Goal: Communication & Community: Answer question/provide support

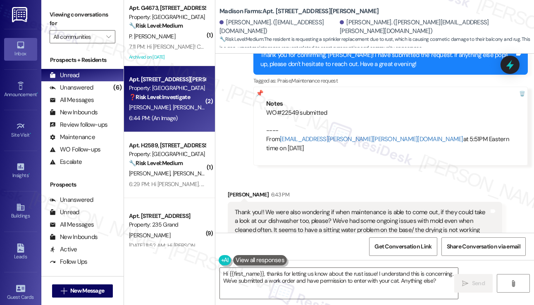
scroll to position [2072, 0]
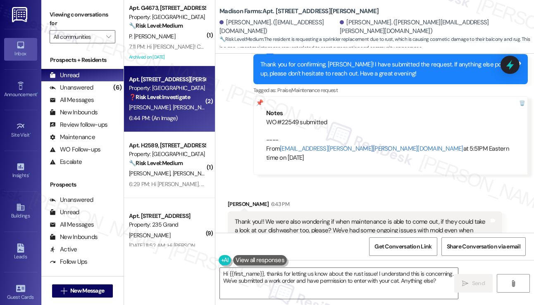
click at [266, 218] on div "Thank you!! We were also wondering if when maintenance is able to come out, if …" at bounding box center [362, 236] width 254 height 36
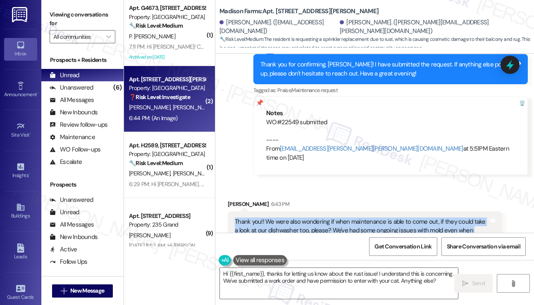
click at [266, 218] on div "Thank you!! We were also wondering if when maintenance is able to come out, if …" at bounding box center [362, 236] width 254 height 36
click at [360, 218] on div "Thank you!! We were also wondering if when maintenance is able to come out, if …" at bounding box center [362, 236] width 254 height 36
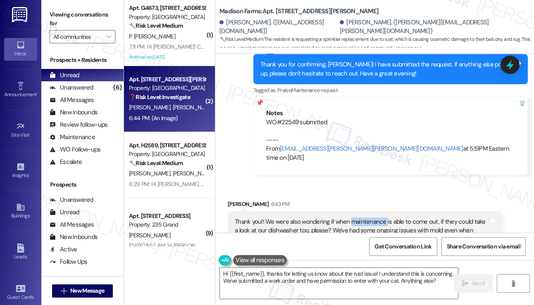
click at [360, 218] on div "Thank you!! We were also wondering if when maintenance is able to come out, if …" at bounding box center [362, 236] width 254 height 36
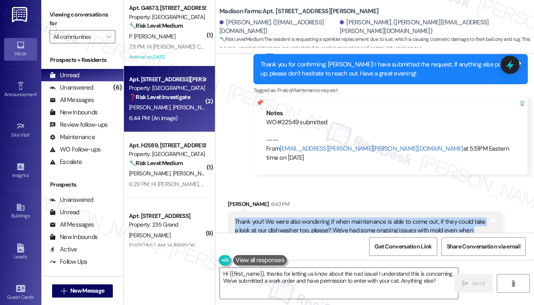
click at [360, 218] on div "Thank you!! We were also wondering if when maintenance is able to come out, if …" at bounding box center [362, 236] width 254 height 36
click at [401, 218] on div "Thank you!! We were also wondering if when maintenance is able to come out, if …" at bounding box center [362, 236] width 254 height 36
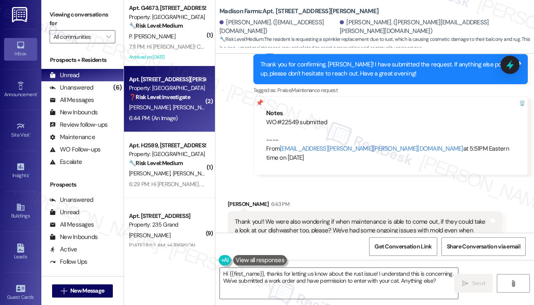
click at [331, 218] on div "Thank you!! We were also wondering if when maintenance is able to come out, if …" at bounding box center [362, 236] width 254 height 36
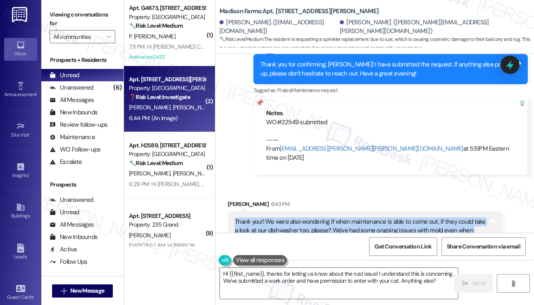
click at [331, 218] on div "Thank you!! We were also wondering if when maintenance is able to come out, if …" at bounding box center [362, 236] width 254 height 36
copy div "Thank you!! We were also wondering if when maintenance is able to come out, if …"
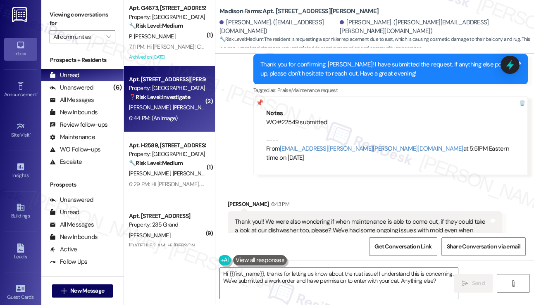
drag, startPoint x: 48, startPoint y: 18, endPoint x: 57, endPoint y: 23, distance: 9.8
click at [48, 18] on div "Viewing conversations for All communities " at bounding box center [82, 26] width 82 height 52
click at [333, 279] on textarea "Hi {{first_name}}, thanks for letting us know about the rust issue! I understan…" at bounding box center [339, 283] width 238 height 31
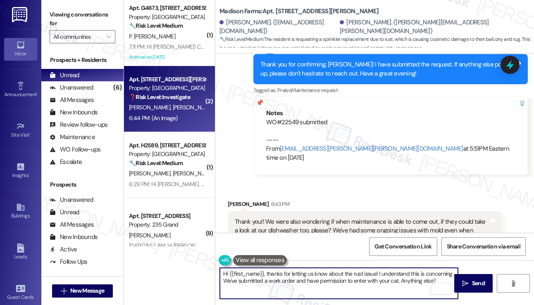
drag, startPoint x: 267, startPoint y: 274, endPoint x: 217, endPoint y: 271, distance: 50.1
click at [217, 272] on div "Hi {{first_name}}, thanks for letting us know about the rust issue! I understan…" at bounding box center [334, 284] width 239 height 32
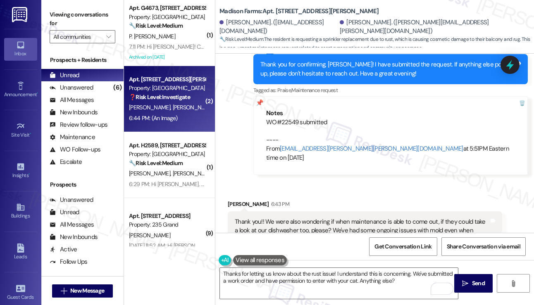
click at [338, 218] on div "Thank you!! We were also wondering if when maintenance is able to come out, if …" at bounding box center [362, 236] width 254 height 36
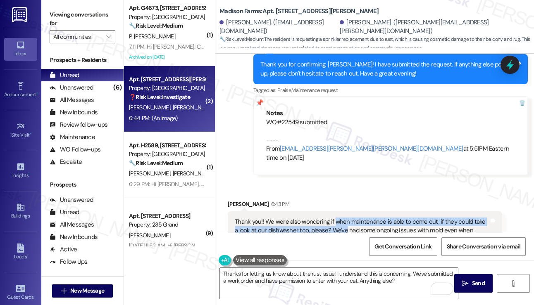
click at [338, 218] on div "Thank you!! We were also wondering if when maintenance is able to come out, if …" at bounding box center [362, 236] width 254 height 36
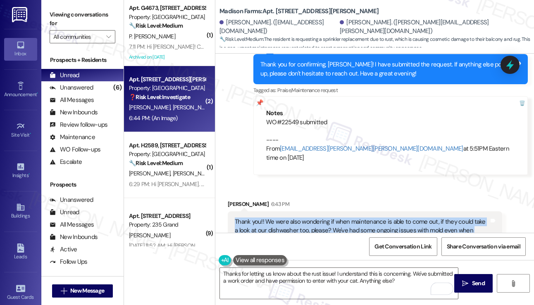
click at [338, 218] on div "Thank you!! We were also wondering if when maintenance is able to come out, if …" at bounding box center [362, 236] width 254 height 36
click at [328, 218] on div "Thank you!! We were also wondering if when maintenance is able to come out, if …" at bounding box center [362, 236] width 254 height 36
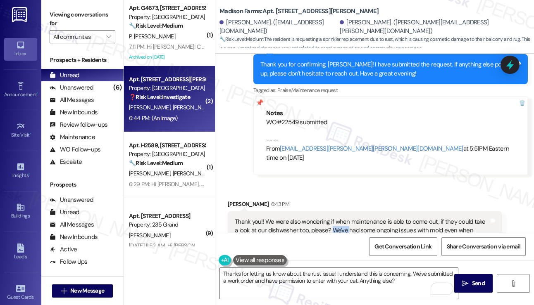
click at [328, 218] on div "Thank you!! We were also wondering if when maintenance is able to come out, if …" at bounding box center [362, 236] width 254 height 36
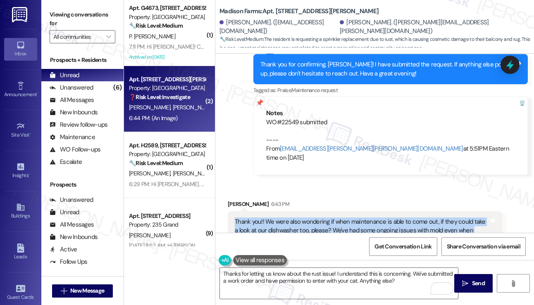
click at [328, 218] on div "Thank you!! We were also wondering if when maintenance is able to come out, if …" at bounding box center [362, 236] width 254 height 36
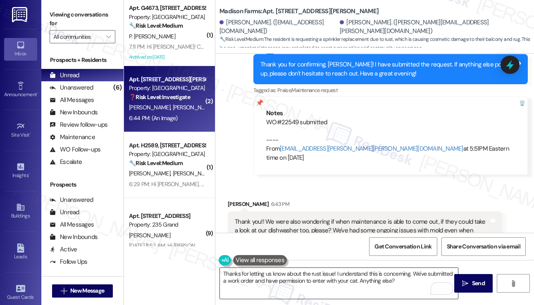
click at [329, 277] on textarea "Thanks for letting us know about the rust issue! I understand this is concernin…" at bounding box center [339, 283] width 238 height 31
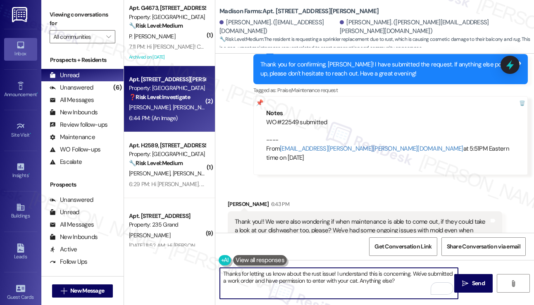
click at [329, 276] on textarea "Thanks for letting us know about the rust issue! I understand this is concernin…" at bounding box center [339, 283] width 238 height 31
click at [367, 276] on textarea "Thanks for letting us know about the rust issue! I understand this is concernin…" at bounding box center [339, 283] width 238 height 31
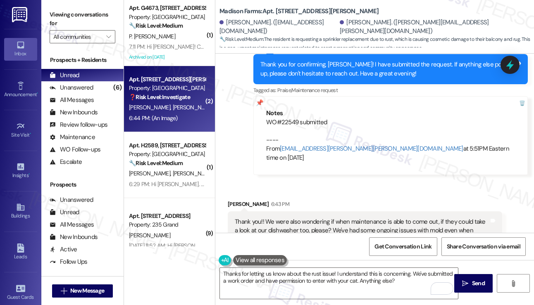
click at [66, 12] on label "Viewing conversations for" at bounding box center [83, 19] width 66 height 22
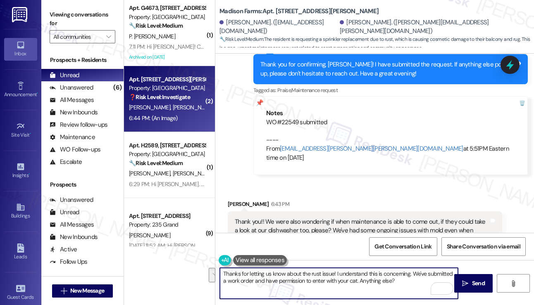
drag, startPoint x: 407, startPoint y: 282, endPoint x: 414, endPoint y: 270, distance: 13.9
click at [414, 270] on textarea "Thanks for letting us know about the rust issue! I understand this is concernin…" at bounding box center [339, 283] width 238 height 31
paste textarea "Just to help the team when they come out, could you share if the dishwasher is …"
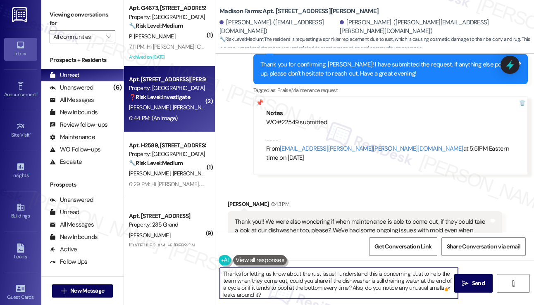
click at [298, 279] on textarea "Thanks for letting us know about the rust issue! I understand this is concernin…" at bounding box center [339, 283] width 238 height 31
click at [319, 289] on textarea "Thanks for letting us know about the rust issue! I understand this is concernin…" at bounding box center [339, 283] width 238 height 31
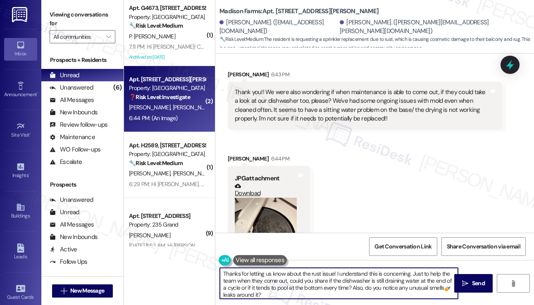
scroll to position [2237, 0]
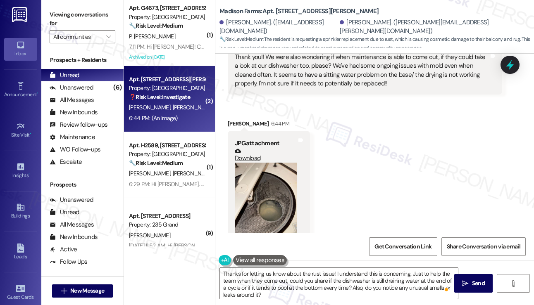
click at [268, 193] on button "Zoom image" at bounding box center [266, 204] width 62 height 83
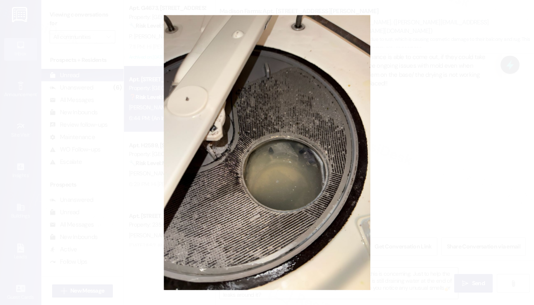
click at [399, 151] on button "Unzoom image" at bounding box center [267, 152] width 534 height 305
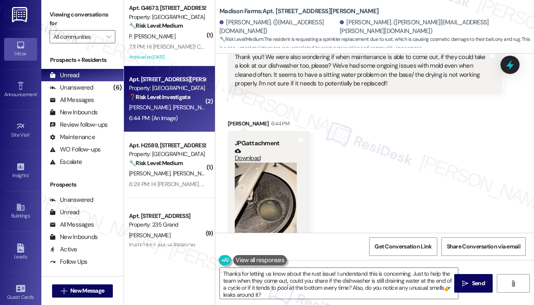
scroll to position [2113, 0]
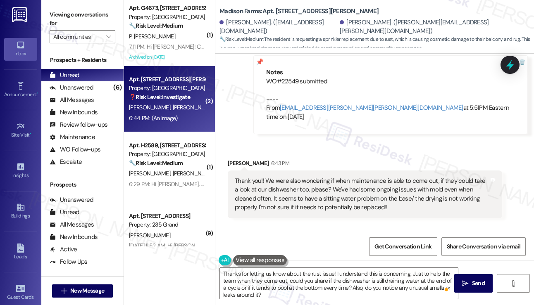
click at [355, 177] on div "Thank you!! We were also wondering if when maintenance is able to come out, if …" at bounding box center [362, 195] width 254 height 36
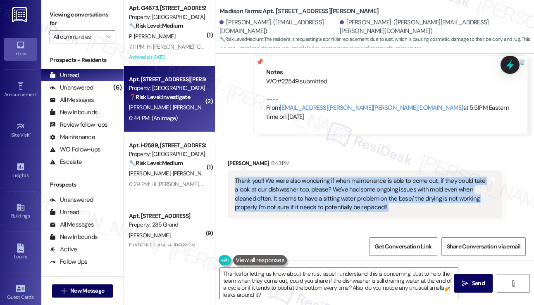
click at [355, 177] on div "Thank you!! We were also wondering if when maintenance is able to come out, if …" at bounding box center [362, 195] width 254 height 36
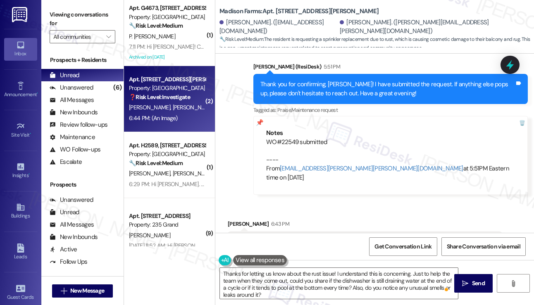
scroll to position [2154, 0]
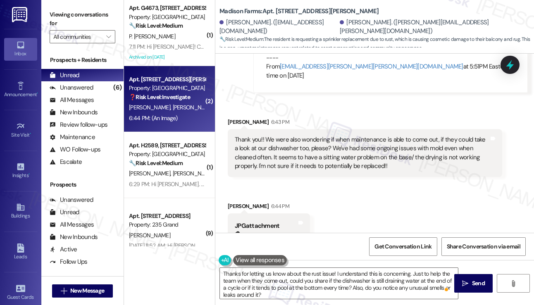
click at [57, 9] on label "Viewing conversations for" at bounding box center [83, 19] width 66 height 22
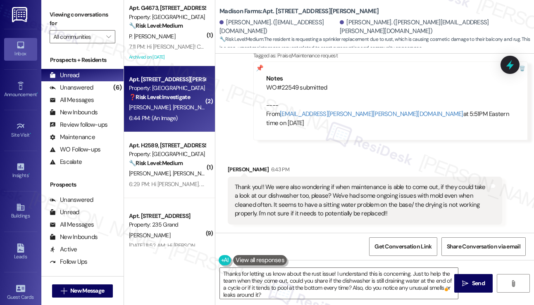
scroll to position [2071, 0]
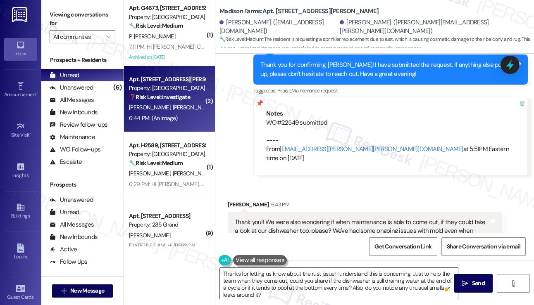
click at [328, 273] on textarea "Thanks for letting us know about the rust issue! I understand this is concernin…" at bounding box center [339, 283] width 238 height 31
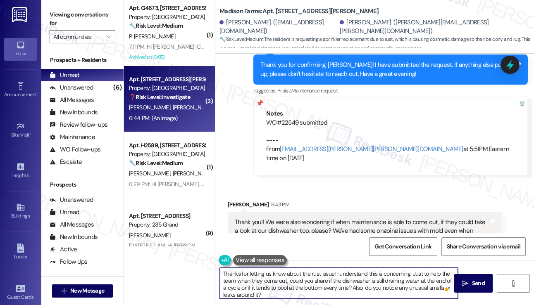
click at [328, 273] on textarea "Thanks for letting us know about the rust issue! I understand this is concernin…" at bounding box center [339, 283] width 238 height 31
click at [307, 272] on textarea "Thanks for letting us know about the rust issue! I understand this is concernin…" at bounding box center [339, 283] width 238 height 31
click at [313, 275] on textarea "Thanks for letting us know about the rust issue! I understand this is concernin…" at bounding box center [339, 283] width 238 height 31
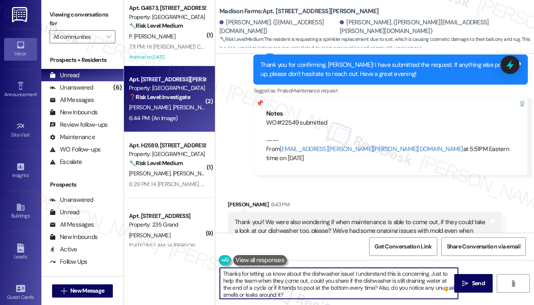
click at [353, 275] on textarea "Thanks for letting us know about the dishwasher issue! I understand this is con…" at bounding box center [339, 283] width 238 height 31
drag, startPoint x: 402, startPoint y: 288, endPoint x: 388, endPoint y: 288, distance: 13.2
click at [402, 288] on textarea "Thanks for letting us know about the dishwasher issue. I understand this is con…" at bounding box center [339, 283] width 238 height 31
click at [362, 292] on textarea "Thanks for letting us know about the dishwasher issue. I understand this is con…" at bounding box center [339, 283] width 238 height 31
click at [361, 292] on textarea "Thanks for letting us know about the dishwasher issue. I understand this is con…" at bounding box center [339, 283] width 238 height 31
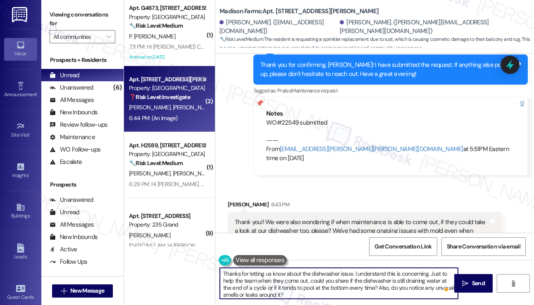
click at [362, 287] on textarea "Thanks for letting us know about the dishwasher issue. I understand this is con…" at bounding box center [339, 283] width 238 height 31
type textarea "Thanks for letting us know about the dishwasher issue. I understand this is con…"
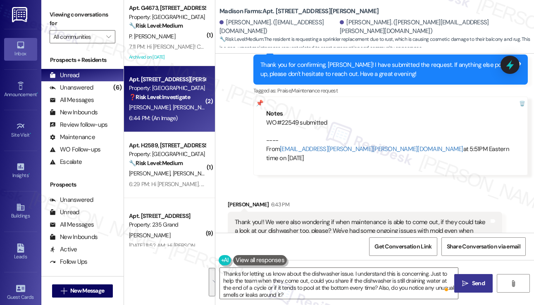
click at [458, 286] on button " Send" at bounding box center [473, 283] width 38 height 19
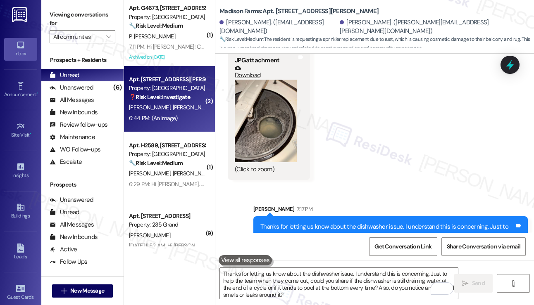
scroll to position [2321, 0]
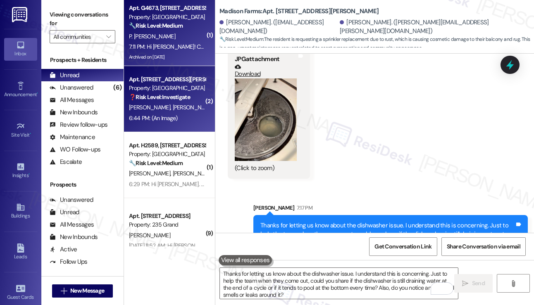
click at [158, 29] on strong "🔧 Risk Level: Medium" at bounding box center [156, 25] width 54 height 7
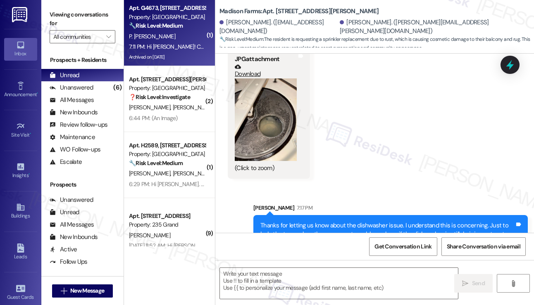
type textarea "Fetching suggested responses. Please feel free to read through the conversation…"
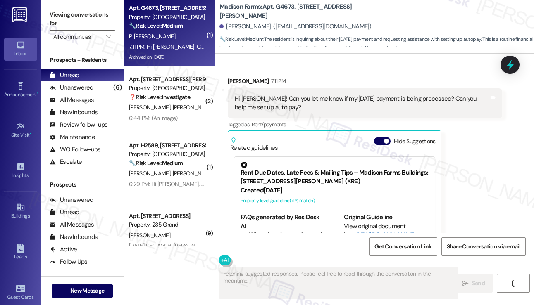
scroll to position [1814, 0]
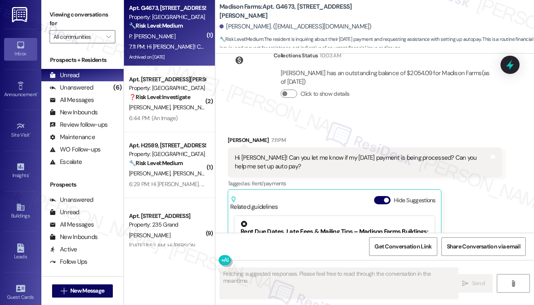
click at [356, 154] on div "Hi [PERSON_NAME]! Can you let me know if my [DATE] payment is being processed? …" at bounding box center [362, 163] width 254 height 18
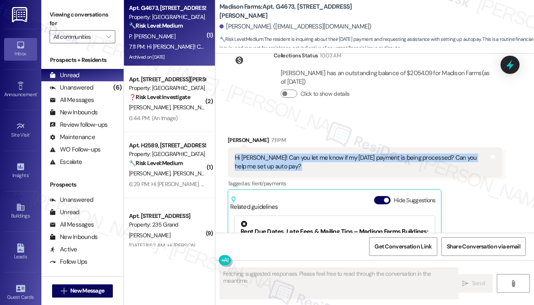
click at [356, 154] on div "Hi [PERSON_NAME]! Can you let me know if my [DATE] payment is being processed? …" at bounding box center [362, 163] width 254 height 18
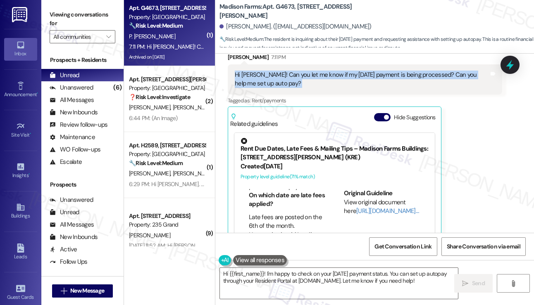
scroll to position [124, 0]
click at [356, 207] on link "[URL][DOMAIN_NAME]…" at bounding box center [387, 211] width 62 height 8
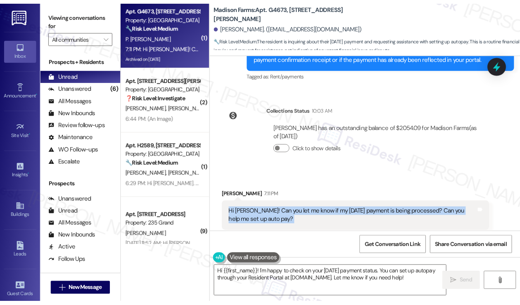
scroll to position [1814, 0]
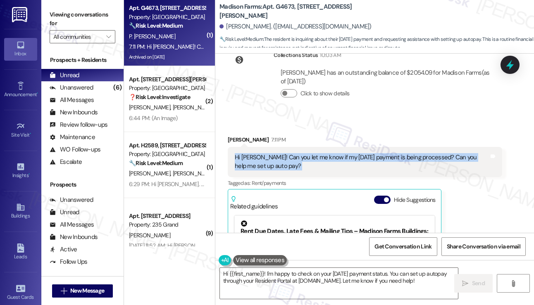
click at [274, 153] on div "Hi [PERSON_NAME]! Can you let me know if my [DATE] payment is being processed? …" at bounding box center [362, 162] width 254 height 18
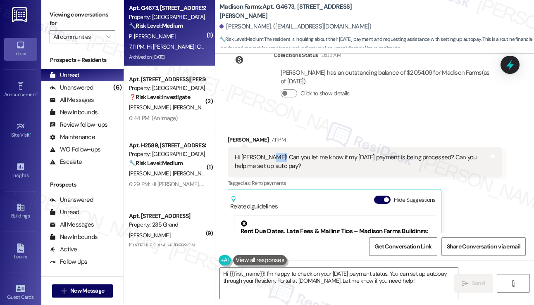
click at [274, 153] on div "Hi [PERSON_NAME]! Can you let me know if my [DATE] payment is being processed? …" at bounding box center [362, 162] width 254 height 18
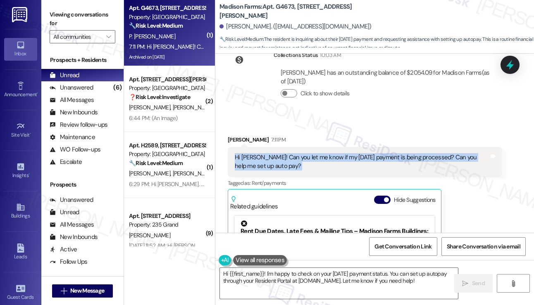
click at [274, 153] on div "Hi [PERSON_NAME]! Can you let me know if my [DATE] payment is being processed? …" at bounding box center [362, 162] width 254 height 18
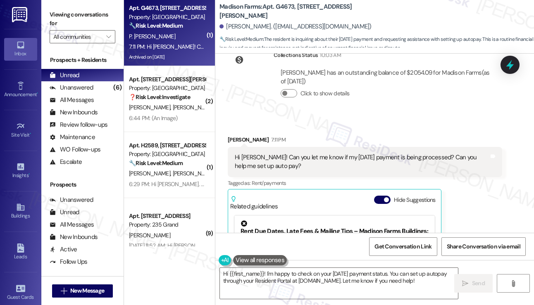
click at [79, 18] on label "Viewing conversations for" at bounding box center [83, 19] width 66 height 22
click at [81, 3] on div "Viewing conversations for All communities " at bounding box center [82, 26] width 82 height 52
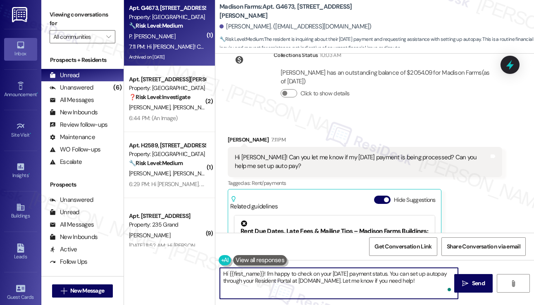
drag, startPoint x: 312, startPoint y: 288, endPoint x: 409, endPoint y: 271, distance: 98.2
click at [409, 271] on textarea "Hi {{first_name}}! I'm happy to check on your [DATE] payment status. You can se…" at bounding box center [339, 283] width 238 height 31
paste textarea "Hi {{first_name}}, I’d be happy to look into that for you! Just to confirm, did…"
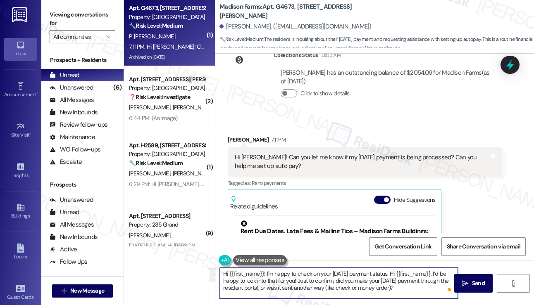
drag, startPoint x: 309, startPoint y: 282, endPoint x: 409, endPoint y: 272, distance: 100.5
click at [409, 272] on textarea "Hi {{first_name}}! I'm happy to check on your [DATE] payment status. Hi {{first…" at bounding box center [339, 283] width 238 height 31
click at [276, 276] on textarea "Hi {{first_name}}! I'm happy to check on your [DATE] payment status. Just to co…" at bounding box center [339, 283] width 238 height 31
click at [276, 281] on textarea "Hi {{first_name}}! I'm happy to check on your [DATE] payment status. Just to co…" at bounding box center [339, 283] width 238 height 31
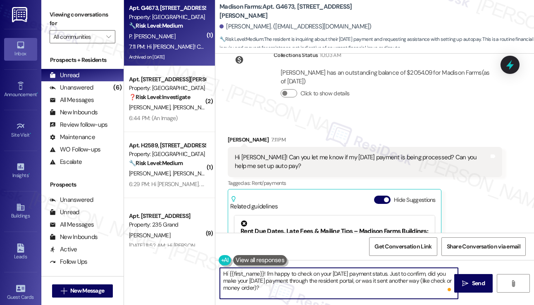
click at [276, 281] on textarea "Hi {{first_name}}! I'm happy to check on your [DATE] payment status. Just to co…" at bounding box center [339, 283] width 238 height 31
click at [421, 282] on textarea "Hi {{first_name}}! I'm happy to check on your [DATE] payment status. Just to co…" at bounding box center [339, 283] width 238 height 31
click at [423, 281] on textarea "Hi {{first_name}}! I'm happy to check on your [DATE] payment status. Just to co…" at bounding box center [339, 283] width 238 height 31
type textarea "Hi {{first_name}}! I'm happy to check on your [DATE] payment status. Just to co…"
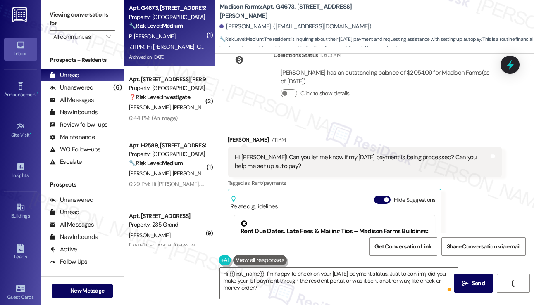
click at [231, 147] on div "Hi [PERSON_NAME]! Can you let me know if my [DATE] payment is being processed? …" at bounding box center [365, 162] width 274 height 30
click at [236, 136] on div "[PERSON_NAME] 7:11 PM" at bounding box center [365, 142] width 274 height 12
click at [292, 279] on textarea "Hi {{first_name}}! I'm happy to check on your [DATE] payment status. Just to co…" at bounding box center [339, 283] width 238 height 31
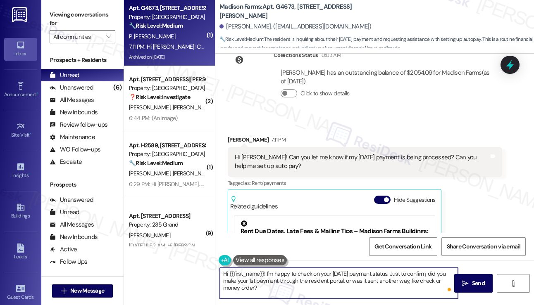
click at [292, 279] on textarea "Hi {{first_name}}! I'm happy to check on your [DATE] payment status. Just to co…" at bounding box center [339, 283] width 238 height 31
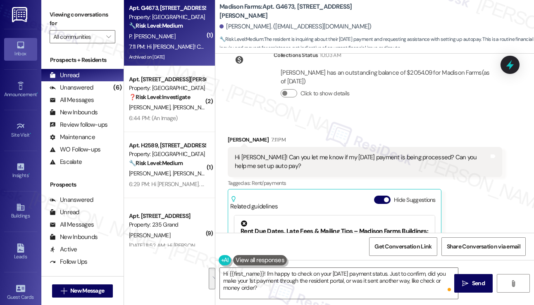
click at [346, 153] on div "Hi [PERSON_NAME]! Can you let me know if my [DATE] payment is being processed? …" at bounding box center [362, 162] width 254 height 18
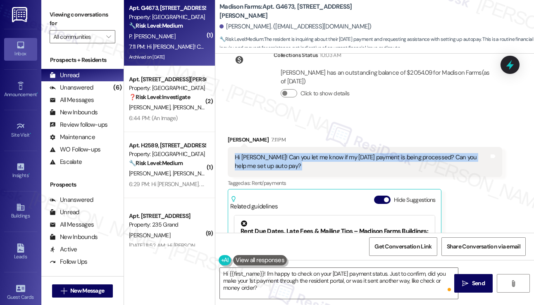
click at [346, 153] on div "Hi [PERSON_NAME]! Can you let me know if my [DATE] payment is being processed? …" at bounding box center [362, 162] width 254 height 18
click at [410, 153] on div "Hi [PERSON_NAME]! Can you let me know if my [DATE] payment is being processed? …" at bounding box center [362, 162] width 254 height 18
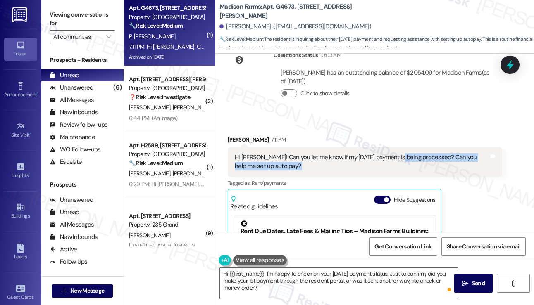
click at [410, 153] on div "Hi [PERSON_NAME]! Can you let me know if my [DATE] payment is being processed? …" at bounding box center [362, 162] width 254 height 18
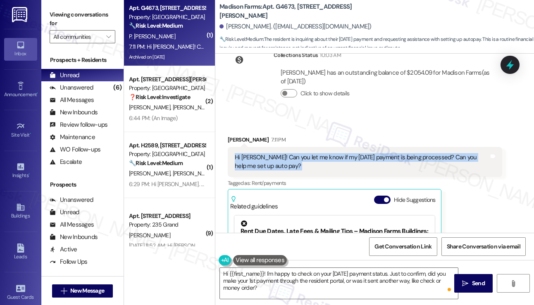
click at [410, 153] on div "Hi [PERSON_NAME]! Can you let me know if my [DATE] payment is being processed? …" at bounding box center [362, 162] width 254 height 18
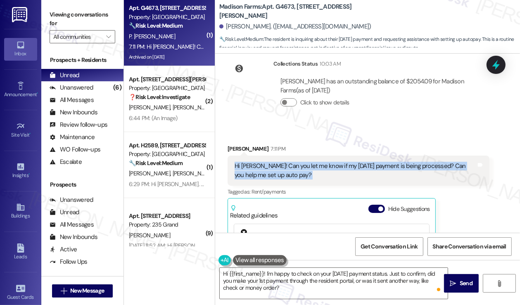
scroll to position [1841, 0]
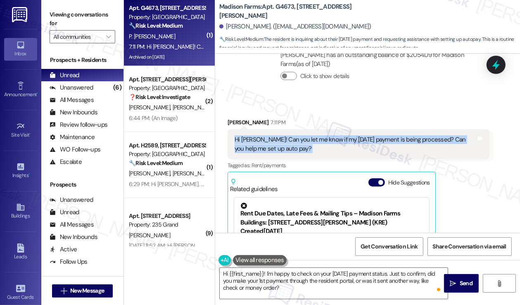
click at [440, 136] on div "Hi [PERSON_NAME]! Can you let me know if my [DATE] payment is being processed? …" at bounding box center [356, 145] width 242 height 18
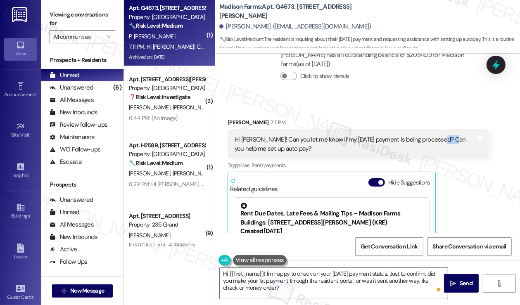
click at [440, 136] on div "Hi [PERSON_NAME]! Can you let me know if my [DATE] payment is being processed? …" at bounding box center [356, 145] width 242 height 18
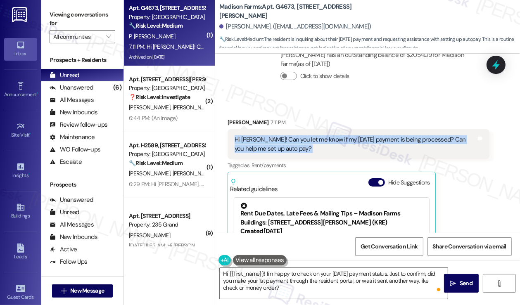
click at [440, 136] on div "Hi [PERSON_NAME]! Can you let me know if my [DATE] payment is being processed? …" at bounding box center [356, 145] width 242 height 18
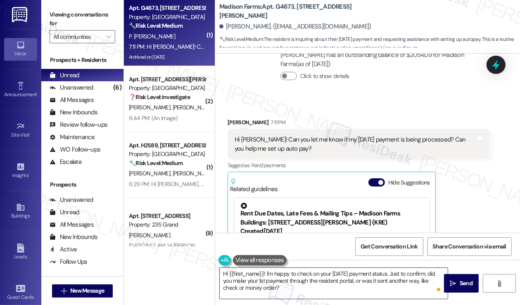
click at [319, 289] on textarea "Hi {{first_name}}! I'm happy to check on your [DATE] payment status. Just to co…" at bounding box center [334, 283] width 228 height 31
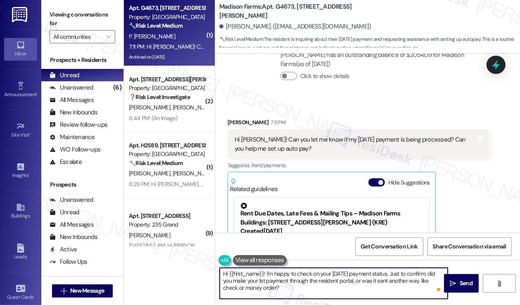
click at [327, 136] on div "Hi [PERSON_NAME]! Can you let me know if my [DATE] payment is being processed? …" at bounding box center [356, 145] width 242 height 18
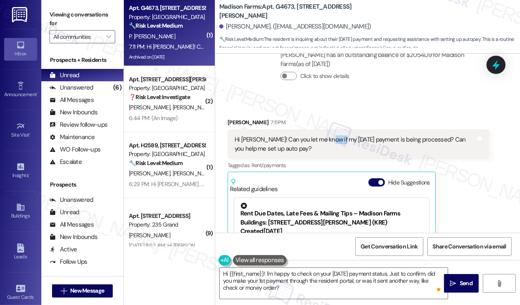
click at [327, 136] on div "Hi [PERSON_NAME]! Can you let me know if my [DATE] payment is being processed? …" at bounding box center [356, 145] width 242 height 18
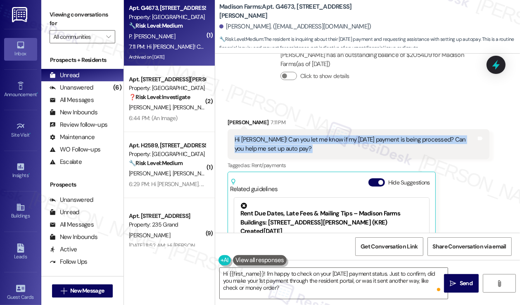
click at [327, 136] on div "Hi [PERSON_NAME]! Can you let me know if my [DATE] payment is being processed? …" at bounding box center [356, 145] width 242 height 18
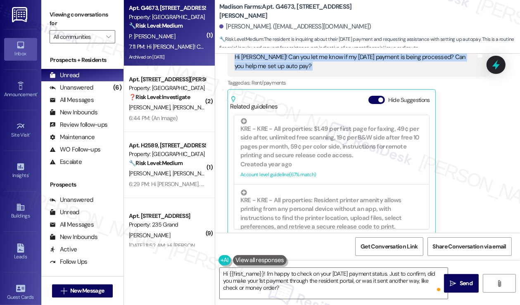
scroll to position [1800, 0]
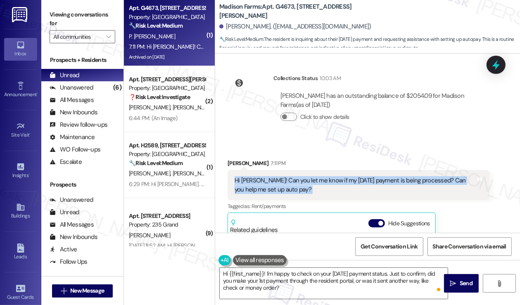
click at [251, 257] on button at bounding box center [260, 260] width 54 height 10
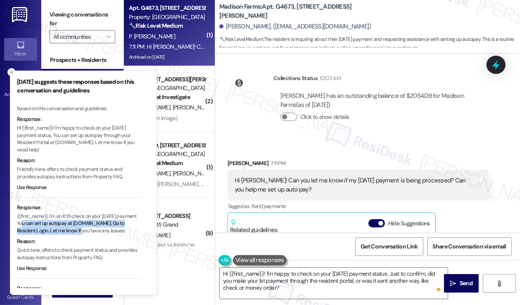
drag, startPoint x: 39, startPoint y: 231, endPoint x: 138, endPoint y: 241, distance: 99.3
click at [138, 235] on p "{{first_name}}, I'm on it! I'll check on your [DATE] payment. You can set up au…" at bounding box center [79, 224] width 124 height 22
copy p "You can set up autopay at [DOMAIN_NAME]. Go to Resident Login."
click at [311, 292] on textarea "Hi {{first_name}}! I'm happy to check on your [DATE] payment status. Just to co…" at bounding box center [334, 283] width 228 height 31
click at [312, 288] on textarea "Hi {{first_name}}! I'm happy to check on your [DATE] payment status. Just to co…" at bounding box center [334, 283] width 228 height 31
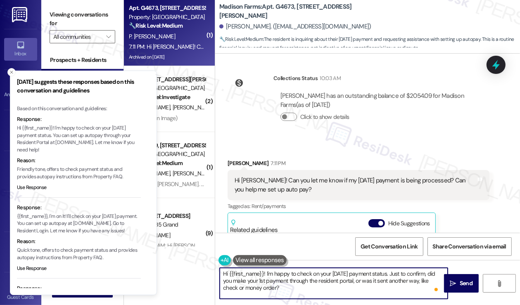
scroll to position [7, 0]
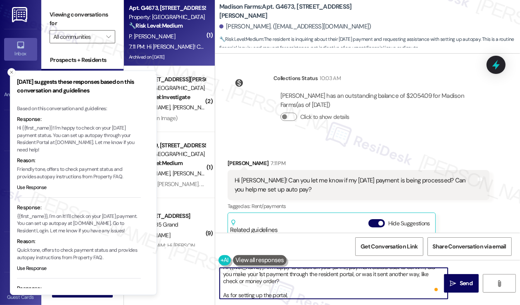
paste textarea "You can set up autopay at [DOMAIN_NAME]. Go to Resident Login."
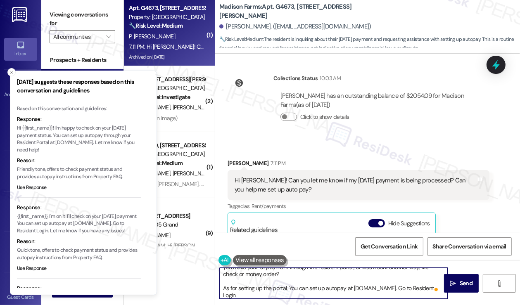
scroll to position [14, 0]
click at [288, 296] on textarea "Hi {{first_name}}! I'm happy to check on your [DATE] payment status. Just to co…" at bounding box center [334, 283] width 228 height 31
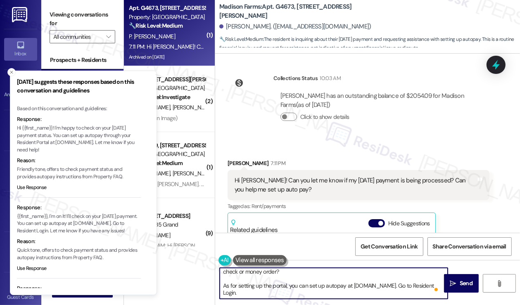
click at [288, 296] on textarea "Hi {{first_name}}! I'm happy to check on your [DATE] payment status. Just to co…" at bounding box center [334, 283] width 228 height 31
click at [288, 295] on textarea "Hi {{first_name}}! I'm happy to check on your [DATE] payment status. Just to co…" at bounding box center [334, 283] width 228 height 31
click at [308, 289] on textarea "Hi {{first_name}}! I'm happy to check on your [DATE] payment status. Just to co…" at bounding box center [334, 283] width 228 height 31
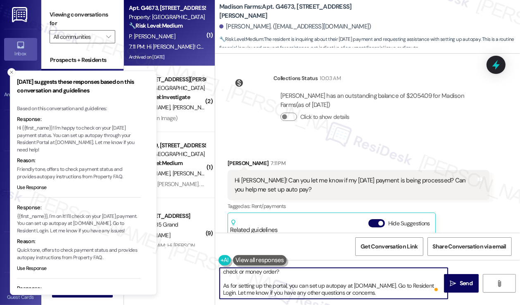
click at [308, 289] on textarea "Hi {{first_name}}! I'm happy to check on your [DATE] payment status. Just to co…" at bounding box center [334, 283] width 228 height 31
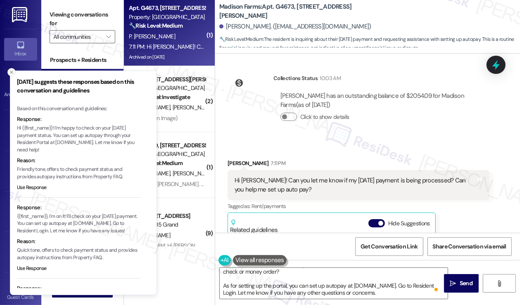
click at [12, 72] on icon "Close toast" at bounding box center [11, 72] width 5 height 5
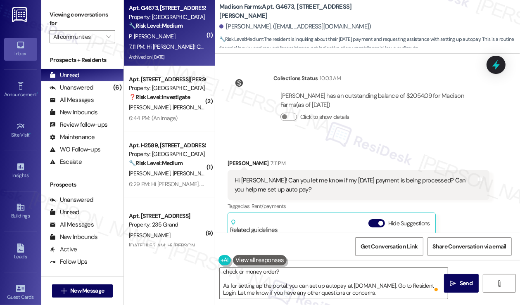
click at [66, 17] on label "Viewing conversations for" at bounding box center [83, 19] width 66 height 22
click at [308, 288] on textarea "Hi {{first_name}}! I'm happy to check on your [DATE] payment status. Just to co…" at bounding box center [334, 283] width 228 height 31
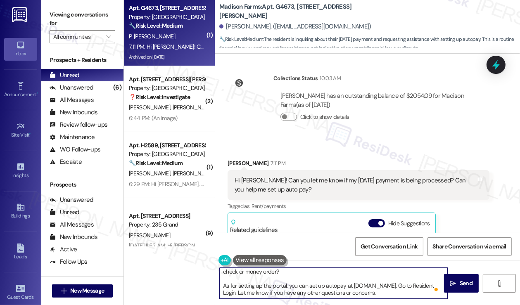
click at [308, 288] on textarea "Hi {{first_name}}! I'm happy to check on your [DATE] payment status. Just to co…" at bounding box center [334, 283] width 228 height 31
paste textarea "autopay, you can do that anytime at [DOMAIN_NAME] . Just head over to Resident …"
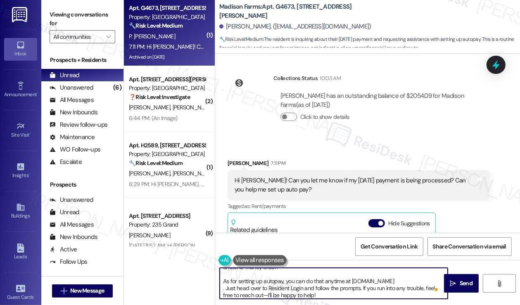
click at [329, 278] on textarea "Hi {{first_name}}! I'm happy to check on your [DATE] payment status. Just to co…" at bounding box center [334, 283] width 228 height 31
click at [220, 289] on textarea "Hi {{first_name}}! I'm happy to check on your [DATE] payment status. Just to co…" at bounding box center [334, 283] width 228 height 31
click at [290, 296] on textarea "Hi {{first_name}}! I'm happy to check on your [DATE] payment status. Just to co…" at bounding box center [334, 283] width 228 height 31
click at [307, 295] on textarea "Hi {{first_name}}! I'm happy to check on your [DATE] payment status. Just to co…" at bounding box center [334, 283] width 228 height 31
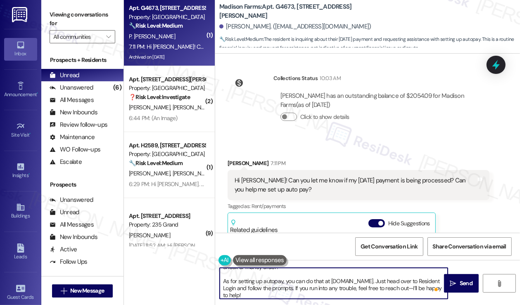
scroll to position [23, 0]
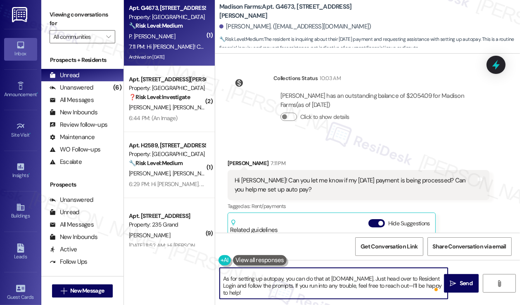
click at [232, 296] on textarea "Hi {{first_name}}! I'm happy to check on your [DATE] payment status. Just to co…" at bounding box center [334, 283] width 228 height 31
click at [326, 291] on textarea "Hi {{first_name}}! I'm happy to check on your [DATE] payment status. Just to co…" at bounding box center [334, 283] width 228 height 31
drag, startPoint x: 320, startPoint y: 297, endPoint x: 337, endPoint y: 288, distance: 19.4
click at [337, 288] on textarea "Hi {{first_name}}! I'm happy to check on your [DATE] payment status. Just to co…" at bounding box center [334, 283] width 228 height 31
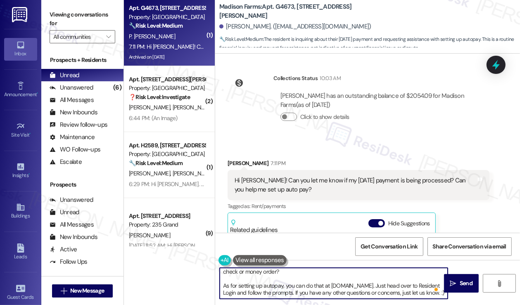
scroll to position [0, 0]
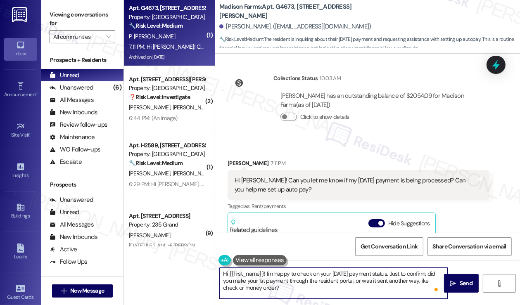
click at [331, 274] on textarea "Hi {{first_name}}! I'm happy to check on your [DATE] payment status. Just to co…" at bounding box center [334, 283] width 228 height 31
click at [326, 284] on textarea "Hi {{first_name}}! I'm happy to check on your [DATE] payment status. Just to co…" at bounding box center [334, 283] width 228 height 31
click at [304, 279] on textarea "Hi {{first_name}}! I'm happy to check on your [DATE] payment status. Just to co…" at bounding box center [334, 283] width 228 height 31
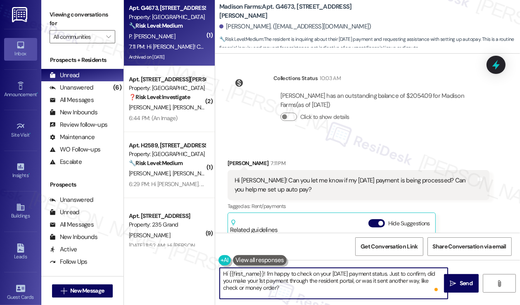
click at [304, 279] on textarea "Hi {{first_name}}! I'm happy to check on your [DATE] payment status. Just to co…" at bounding box center [334, 283] width 228 height 31
click at [343, 287] on textarea "Hi {{first_name}}! I'm happy to check on your [DATE] payment status. Just to co…" at bounding box center [334, 283] width 228 height 31
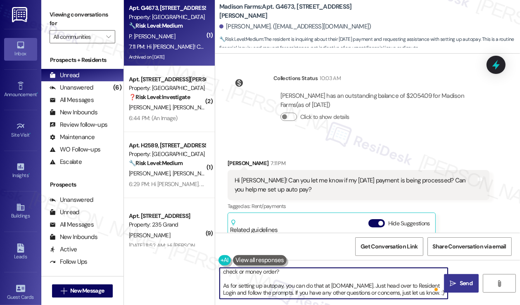
type textarea "Hi {{first_name}}! I'm happy to check on your [DATE] payment status. Just to co…"
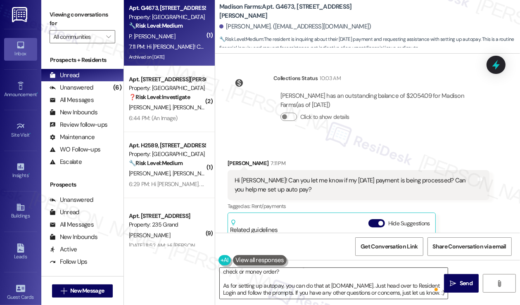
drag, startPoint x: 457, startPoint y: 283, endPoint x: 347, endPoint y: 286, distance: 109.6
click at [347, 286] on div "Hi {{first_name}}! I'm happy to check on your [DATE] payment status. Just to co…" at bounding box center [367, 291] width 305 height 62
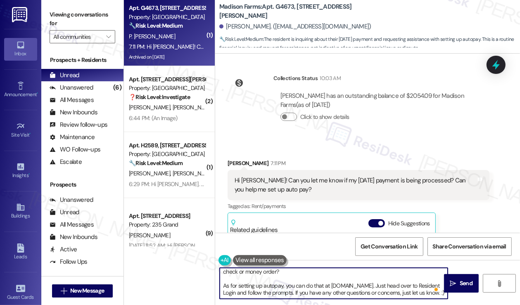
click at [341, 286] on textarea "Hi {{first_name}}! I'm happy to check on your [DATE] payment status. Just to co…" at bounding box center [334, 283] width 228 height 31
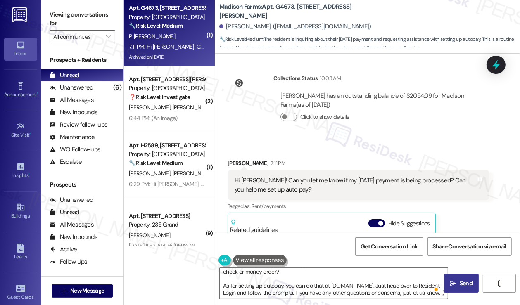
click at [462, 287] on span "Send" at bounding box center [466, 283] width 13 height 9
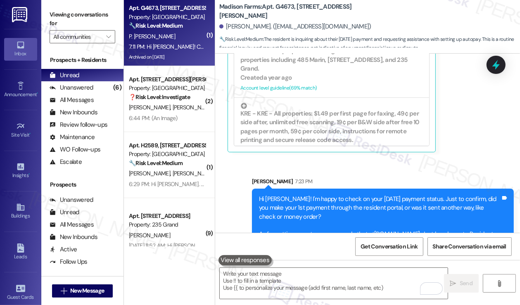
scroll to position [0, 0]
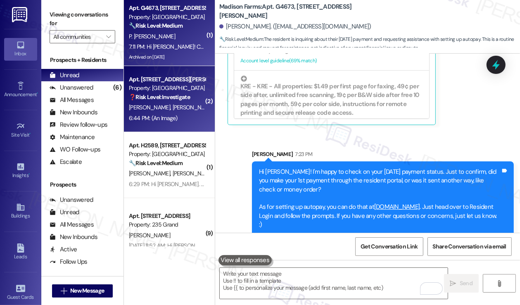
click at [160, 100] on strong "❓ Risk Level: Investigate" at bounding box center [159, 96] width 61 height 7
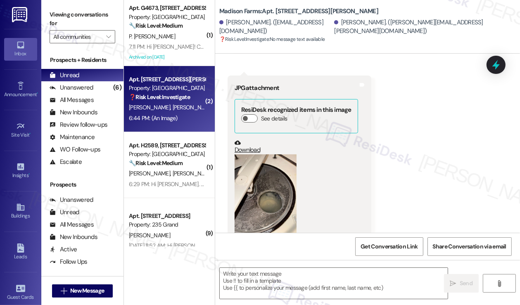
type textarea "Fetching suggested responses. Please feel free to read through the conversation…"
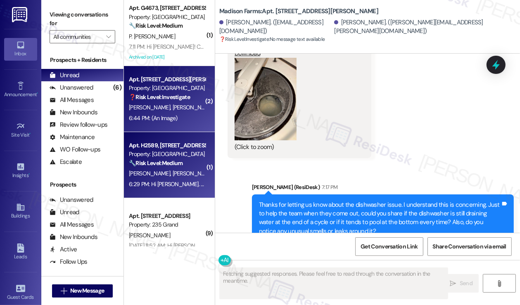
click at [188, 189] on div "6:29 PM: Hi [PERSON_NAME]. We are having an issue with the drain in our shower …" at bounding box center [167, 184] width 78 height 10
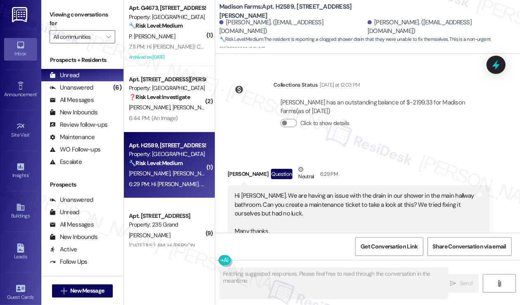
click at [286, 192] on div "Hi [PERSON_NAME]. We are having an issue with the drain in our shower in the ma…" at bounding box center [356, 218] width 242 height 53
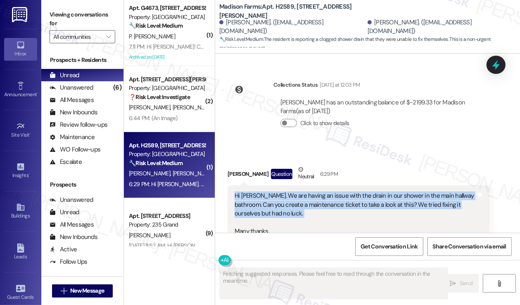
click at [286, 192] on div "Hi [PERSON_NAME]. We are having an issue with the drain in our shower in the ma…" at bounding box center [356, 218] width 242 height 53
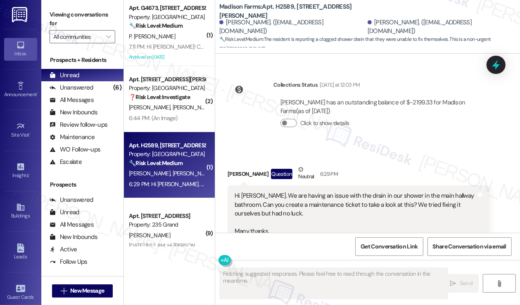
click at [431, 165] on div "[PERSON_NAME] Question Neutral 6:29 PM" at bounding box center [359, 175] width 262 height 20
click at [423, 192] on div "Hi [PERSON_NAME]. We are having an issue with the drain in our shower in the ma…" at bounding box center [356, 218] width 242 height 53
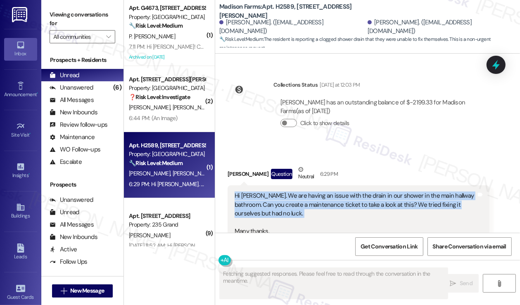
click at [423, 192] on div "Hi [PERSON_NAME]. We are having an issue with the drain in our shower in the ma…" at bounding box center [356, 218] width 242 height 53
click at [347, 194] on div "Hi [PERSON_NAME]. We are having an issue with the drain in our shower in the ma…" at bounding box center [356, 218] width 242 height 53
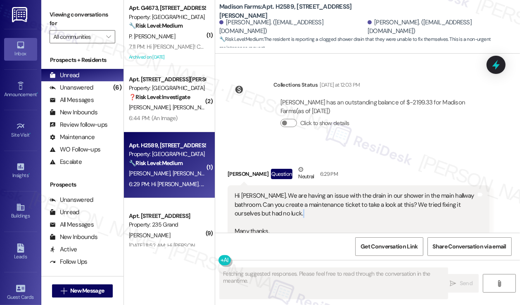
click at [347, 194] on div "Hi [PERSON_NAME]. We are having an issue with the drain in our shower in the ma…" at bounding box center [356, 218] width 242 height 53
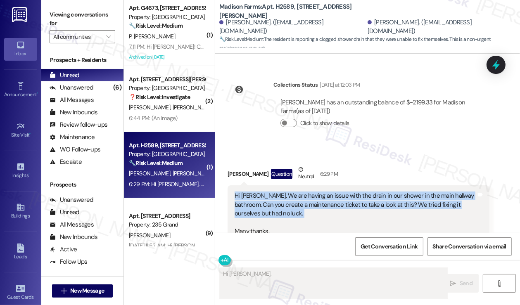
click at [347, 194] on div "Hi [PERSON_NAME]. We are having an issue with the drain in our shower in the ma…" at bounding box center [356, 218] width 242 height 53
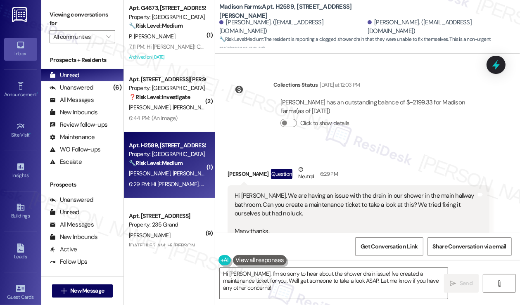
click at [63, 14] on label "Viewing conversations for" at bounding box center [83, 19] width 66 height 22
click at [359, 288] on textarea "Hi [PERSON_NAME], I'm so sorry to hear about the shower drain issue! I've creat…" at bounding box center [334, 283] width 228 height 31
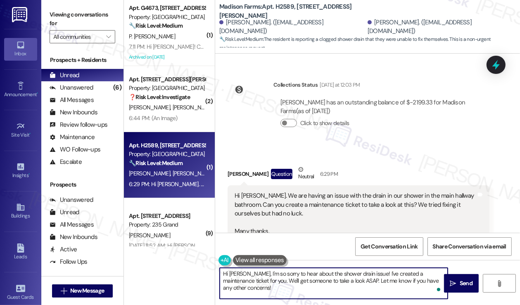
drag, startPoint x: 443, startPoint y: 281, endPoint x: 362, endPoint y: 271, distance: 82.1
click at [362, 271] on textarea "Hi [PERSON_NAME], I'm so sorry to hear about the shower drain issue! I've creat…" at bounding box center [334, 283] width 228 height 31
paste textarea "Hi {{first_name}}, thanks for letting me know about the shower drain. Could you…"
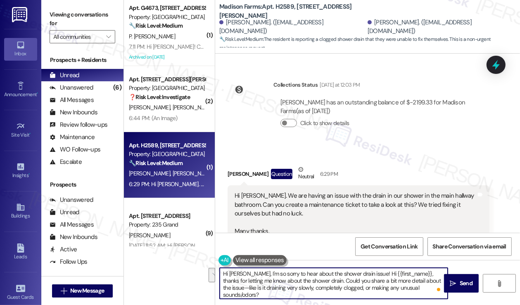
drag, startPoint x: 321, startPoint y: 279, endPoint x: 366, endPoint y: 269, distance: 46.5
click at [366, 269] on textarea "Hi [PERSON_NAME], I'm so sorry to hear about the shower drain issue! Hi {{first…" at bounding box center [334, 283] width 228 height 31
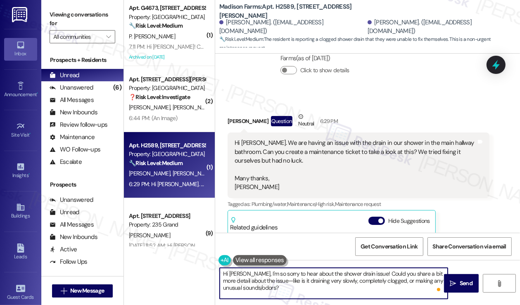
scroll to position [992, 0]
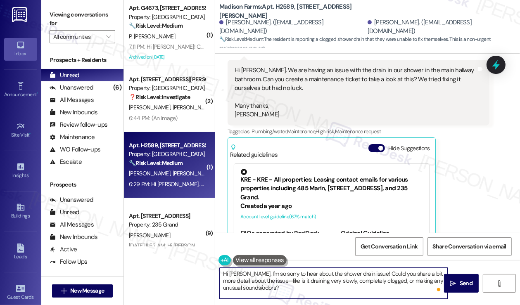
click at [243, 272] on textarea "Hi [PERSON_NAME], I'm so sorry to hear about the shower drain issue! Could you …" at bounding box center [334, 283] width 228 height 31
click at [363, 274] on textarea "Hi [PERSON_NAME], I'm so sorry to hear about the shower drain issue! Could you …" at bounding box center [334, 283] width 228 height 31
click at [297, 282] on textarea "Hi [PERSON_NAME], I'm so sorry to hear about the shower drain issue! I certainl…" at bounding box center [334, 283] width 228 height 31
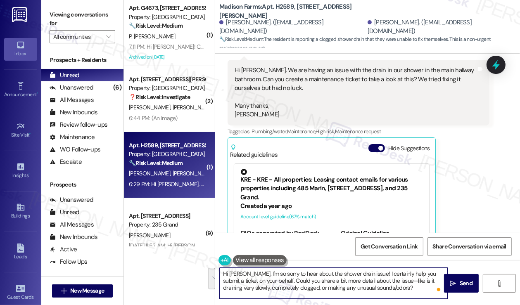
click at [370, 279] on textarea "Hi [PERSON_NAME], I'm so sorry to hear about the shower drain issue! I certainl…" at bounding box center [334, 283] width 228 height 31
click at [348, 274] on textarea "Hi [PERSON_NAME], I'm so sorry to hear about the shower drain issue! I certainl…" at bounding box center [334, 283] width 228 height 31
click at [346, 279] on textarea "Hi [PERSON_NAME], I'm so sorry to hear about the shower drain issue! I certainl…" at bounding box center [334, 283] width 228 height 31
click at [377, 278] on textarea "Hi [PERSON_NAME], I'm so sorry to hear about the shower drain issue! I certainl…" at bounding box center [334, 283] width 228 height 31
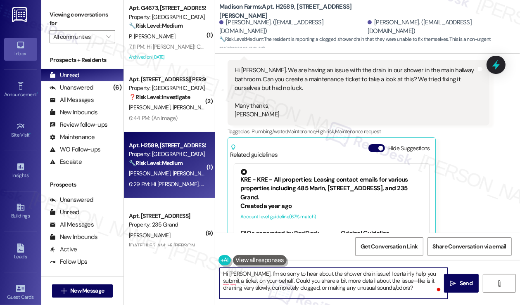
click at [377, 280] on textarea "Hi [PERSON_NAME], I'm so sorry to hear about the shower drain issue! I certainl…" at bounding box center [334, 283] width 228 height 31
click at [384, 281] on textarea "Hi [PERSON_NAME], I'm so sorry to hear about the shower drain issue! I certainl…" at bounding box center [334, 283] width 228 height 31
click at [382, 281] on textarea "Hi [PERSON_NAME], I'm so sorry to hear about the shower drain issue! I certainl…" at bounding box center [334, 283] width 228 height 31
click at [382, 280] on textarea "Hi [PERSON_NAME], I'm so sorry to hear about the shower drain issue! I certainl…" at bounding box center [334, 283] width 228 height 31
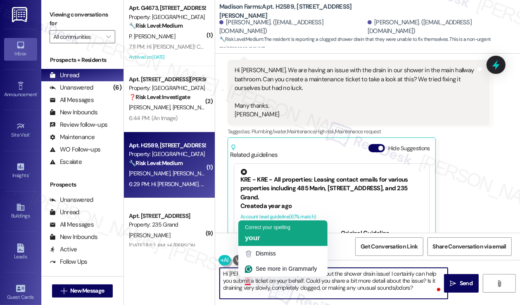
click at [265, 239] on div "your" at bounding box center [283, 238] width 76 height 9
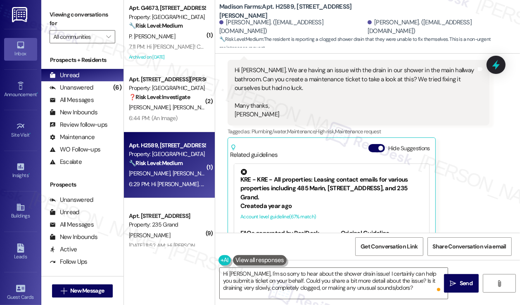
click at [53, 8] on label "Viewing conversations for" at bounding box center [83, 19] width 66 height 22
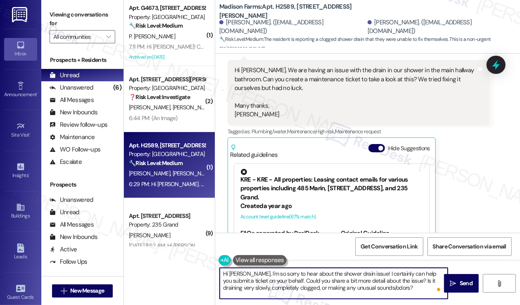
click at [276, 279] on textarea "Hi [PERSON_NAME], I'm so sorry to hear about the shower drain issue! I certainl…" at bounding box center [334, 283] width 228 height 31
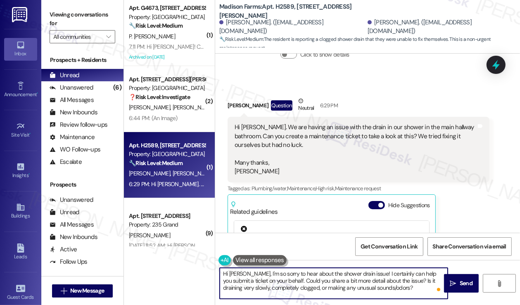
scroll to position [868, 0]
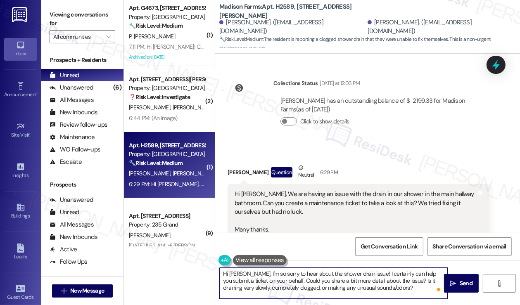
click at [397, 190] on div "Hi [PERSON_NAME]. We are having an issue with the drain in our shower in the ma…" at bounding box center [356, 216] width 242 height 53
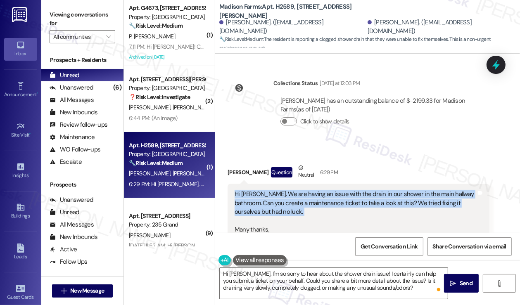
drag, startPoint x: 397, startPoint y: 183, endPoint x: 387, endPoint y: 189, distance: 11.7
click at [397, 190] on div "Hi [PERSON_NAME]. We are having an issue with the drain in our shower in the ma…" at bounding box center [356, 216] width 242 height 53
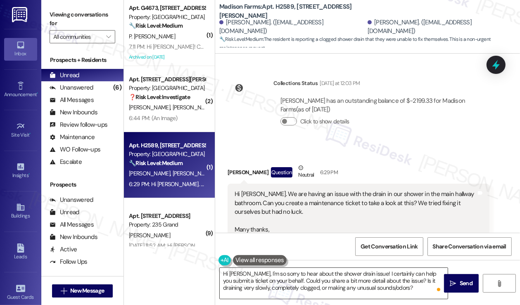
click at [312, 280] on textarea "Hi [PERSON_NAME], I'm so sorry to hear about the shower drain issue! I certainl…" at bounding box center [334, 283] width 228 height 31
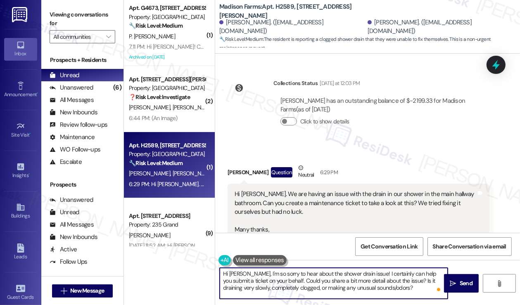
click at [362, 273] on textarea "Hi [PERSON_NAME], I'm so sorry to hear about the shower drain issue! I certainl…" at bounding box center [334, 283] width 228 height 31
click at [367, 279] on textarea "Hi [PERSON_NAME], I'm so sorry to hear about the shower drain issue! I apprecia…" at bounding box center [334, 283] width 228 height 31
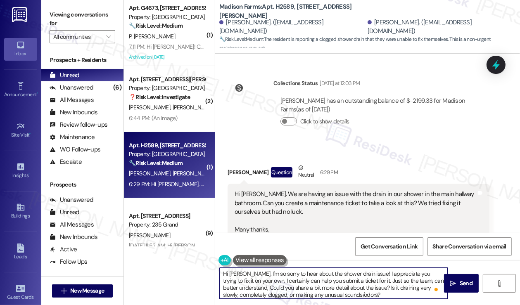
scroll to position [2, 0]
drag, startPoint x: 375, startPoint y: 288, endPoint x: 258, endPoint y: 288, distance: 117.4
click at [254, 287] on textarea "Hi [PERSON_NAME], I'm so sorry to hear about the shower drain issue! I apprecia…" at bounding box center [334, 283] width 228 height 31
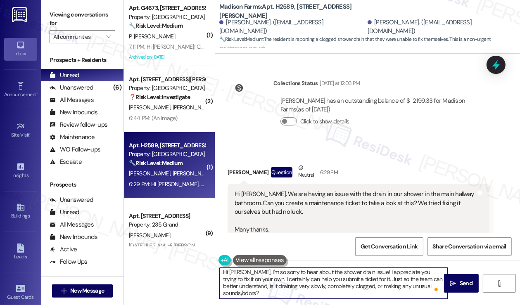
click at [251, 286] on textarea "Hi [PERSON_NAME], I'm so sorry to hear about the shower drain issue! I apprecia…" at bounding box center [334, 283] width 228 height 31
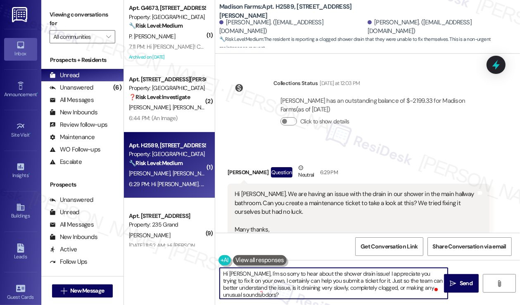
click at [254, 275] on textarea "Hi [PERSON_NAME], I'm so sorry to hear about the shower drain issue! I apprecia…" at bounding box center [334, 283] width 228 height 31
click at [414, 271] on textarea "Hi [PERSON_NAME], thanks for reaching out! I'm sorry to hear about the shower d…" at bounding box center [334, 283] width 228 height 31
drag, startPoint x: 412, startPoint y: 274, endPoint x: 417, endPoint y: 273, distance: 5.0
click at [412, 274] on textarea "Hi [PERSON_NAME], thanks for reaching out! I'm sorry to hear about the shower d…" at bounding box center [334, 283] width 228 height 31
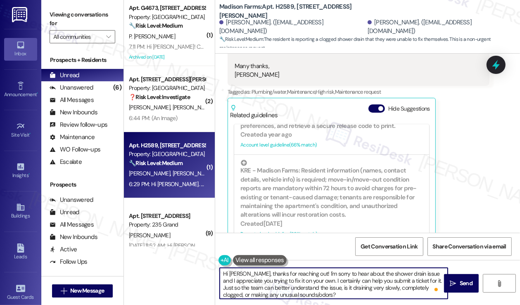
scroll to position [182, 0]
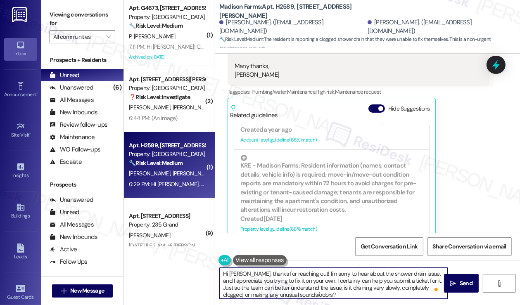
click at [329, 291] on textarea "Hi [PERSON_NAME], thanks for reaching out! I'm sorry to hear about the shower d…" at bounding box center [334, 283] width 228 height 31
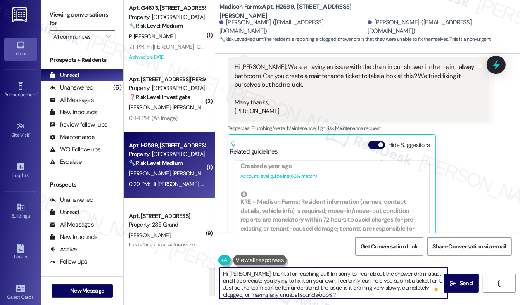
scroll to position [908, 0]
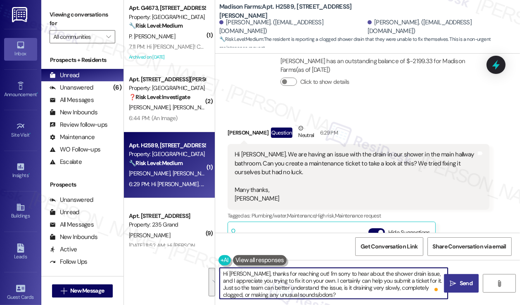
type textarea "Hi [PERSON_NAME], thanks for reaching out! I'm sorry to hear about the shower d…"
click at [458, 279] on span " Send" at bounding box center [462, 283] width 26 height 9
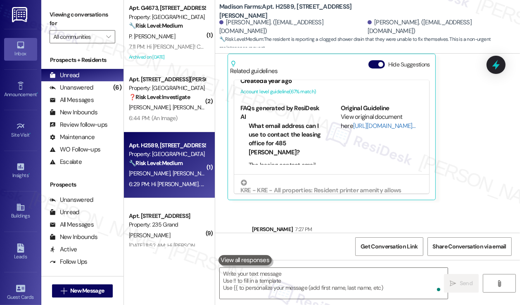
scroll to position [1116, 0]
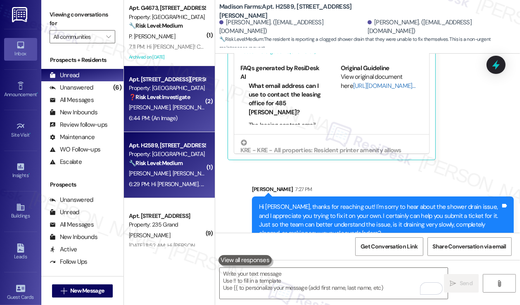
click at [184, 120] on div "6:44 PM: (An Image) 6:44 PM: (An Image)" at bounding box center [167, 118] width 78 height 10
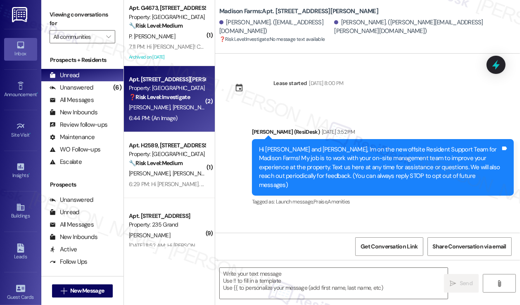
scroll to position [2467, 0]
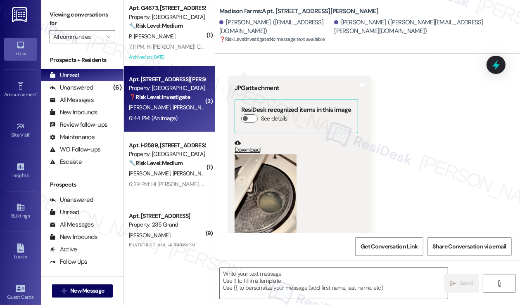
type textarea "Fetching suggested responses. Please feel free to read through the conversation…"
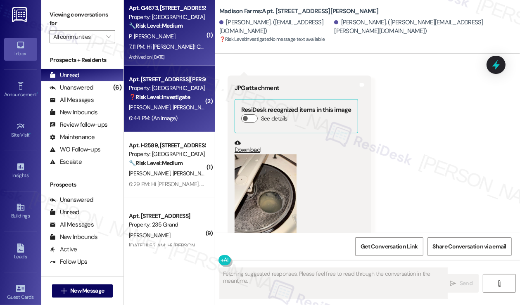
click at [170, 45] on div "7:11 PM: Hi [PERSON_NAME]! Can you let me know if my [DATE] payment is being pr…" at bounding box center [281, 46] width 305 height 7
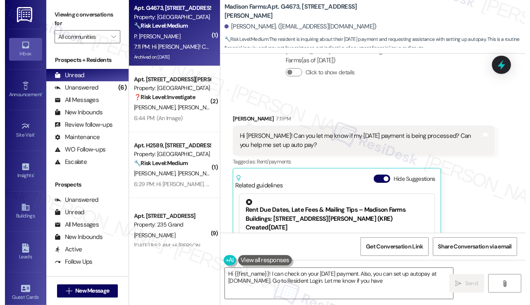
scroll to position [1923, 0]
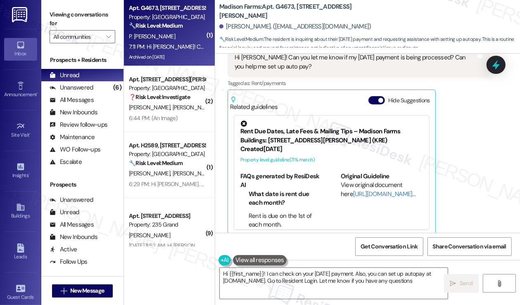
type textarea "Hi {{first_name}}! I can check on your [DATE] payment. Also, you can set up aut…"
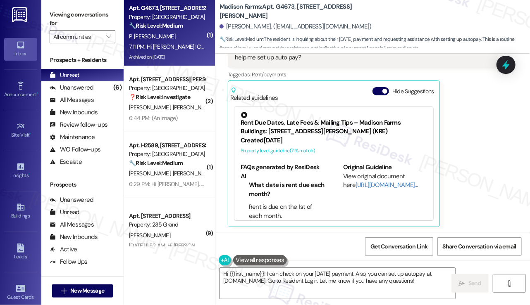
scroll to position [1896, 0]
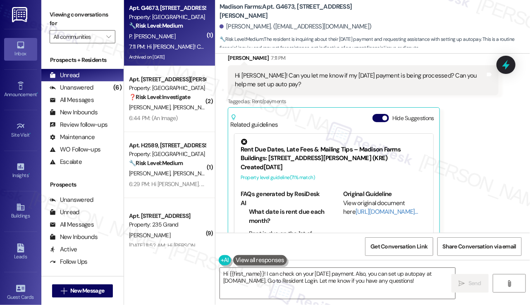
click at [453, 162] on div "Priyanka [PERSON_NAME] 7:11 PM Hi [PERSON_NAME]! Can you let me know if my [DAT…" at bounding box center [363, 154] width 271 height 200
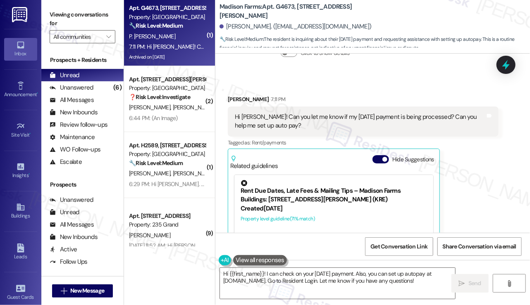
scroll to position [1814, 0]
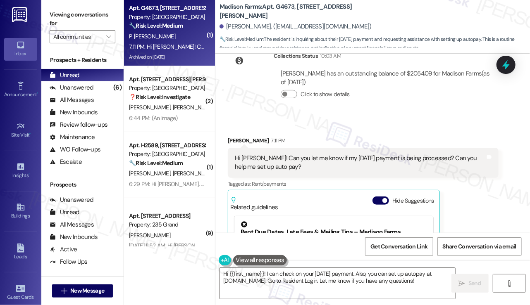
click at [311, 154] on div "Hi [PERSON_NAME]! Can you let me know if my [DATE] payment is being processed? …" at bounding box center [360, 163] width 250 height 18
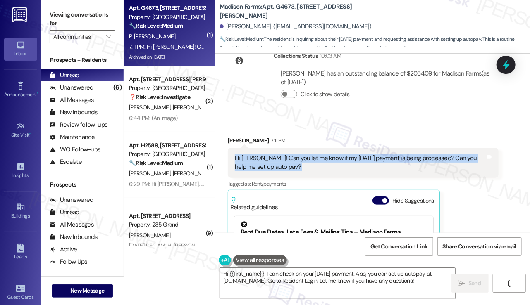
click at [311, 154] on div "Hi [PERSON_NAME]! Can you let me know if my [DATE] payment is being processed? …" at bounding box center [360, 163] width 250 height 18
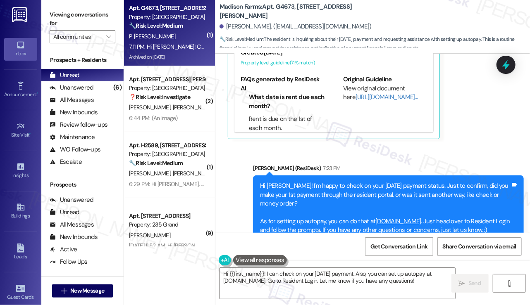
scroll to position [2020, 0]
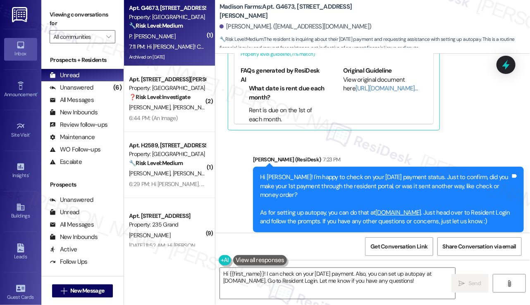
drag, startPoint x: 68, startPoint y: 6, endPoint x: 75, endPoint y: 19, distance: 14.1
click at [68, 6] on div "Viewing conversations for All communities " at bounding box center [82, 26] width 82 height 52
click at [328, 284] on textarea "Hi {{first_name}}! I can check on your [DATE] payment. Also, you can set up aut…" at bounding box center [337, 283] width 235 height 31
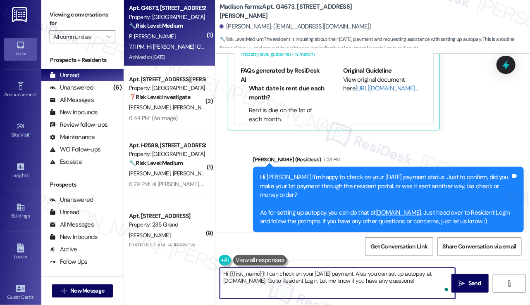
click at [305, 277] on textarea "Hi {{first_name}}! I can check on your [DATE] payment. Also, you can set up aut…" at bounding box center [337, 283] width 235 height 31
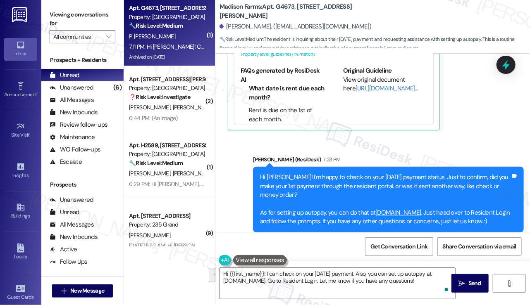
click at [260, 11] on b "Madison Farms: Apt. G4673, [STREET_ADDRESS][PERSON_NAME]" at bounding box center [301, 11] width 165 height 18
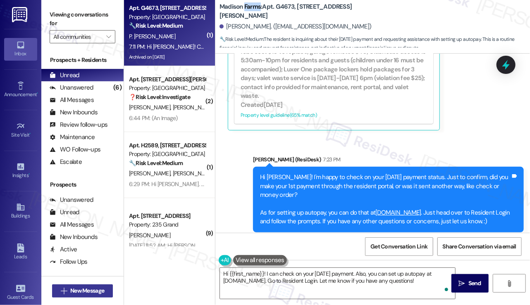
click at [66, 287] on span " New Message" at bounding box center [82, 291] width 47 height 9
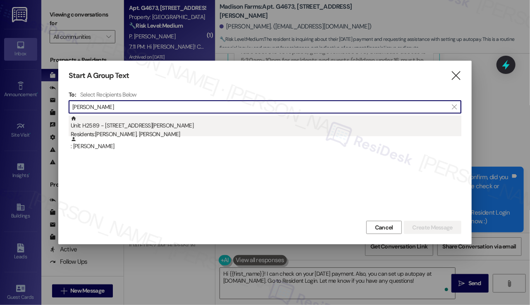
type input "[PERSON_NAME]"
click at [110, 131] on div "Residents: [PERSON_NAME], [PERSON_NAME]" at bounding box center [266, 134] width 391 height 9
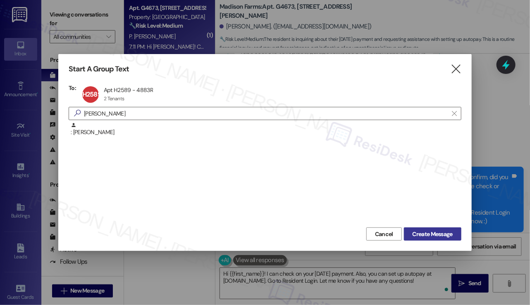
click at [450, 238] on span "Create Message" at bounding box center [432, 234] width 40 height 9
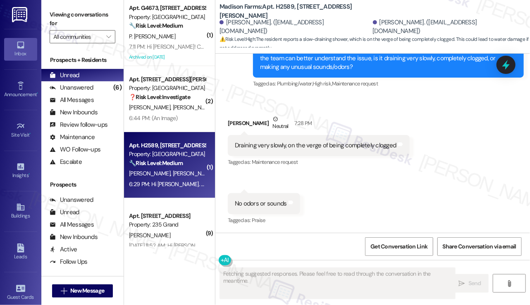
scroll to position [1134, 0]
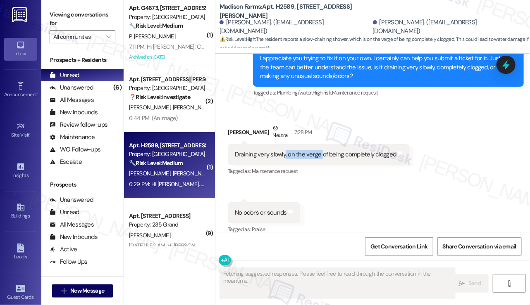
drag, startPoint x: 284, startPoint y: 143, endPoint x: 321, endPoint y: 143, distance: 36.8
click at [320, 150] on div "Draining very slowly, on the verge of being completely clogged" at bounding box center [316, 154] width 162 height 9
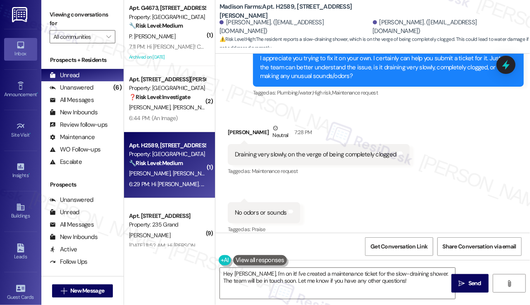
click at [58, 14] on label "Viewing conversations for" at bounding box center [83, 19] width 66 height 22
click at [281, 12] on b "Madison Farms: Apt. H2589, [STREET_ADDRESS][PERSON_NAME]" at bounding box center [301, 11] width 165 height 18
click at [281, 11] on b "Madison Farms: Apt. H2589, [STREET_ADDRESS][PERSON_NAME]" at bounding box center [301, 11] width 165 height 18
copy b "H2589"
click at [57, 14] on label "Viewing conversations for" at bounding box center [83, 19] width 66 height 22
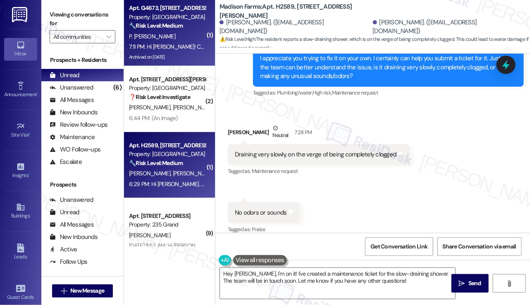
drag, startPoint x: 69, startPoint y: 11, endPoint x: 139, endPoint y: 22, distance: 71.5
click at [69, 11] on label "Viewing conversations for" at bounding box center [83, 19] width 66 height 22
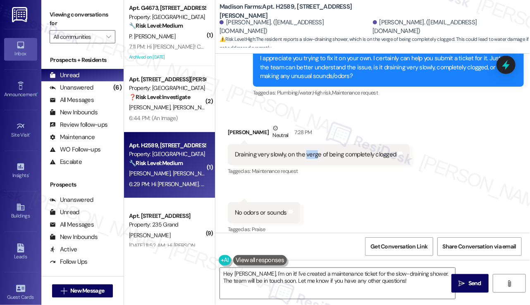
drag, startPoint x: 306, startPoint y: 145, endPoint x: 341, endPoint y: 142, distance: 34.9
click at [333, 150] on div "Draining very slowly, on the verge of being completely clogged" at bounding box center [316, 154] width 162 height 9
click at [341, 150] on div "Draining very slowly, on the verge of being completely clogged" at bounding box center [316, 154] width 162 height 9
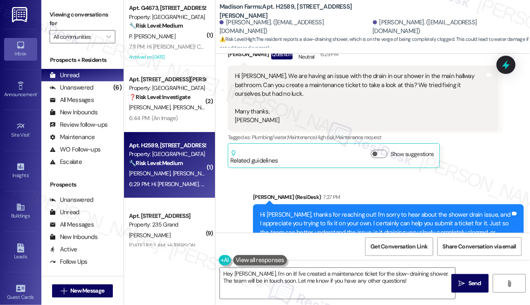
scroll to position [927, 0]
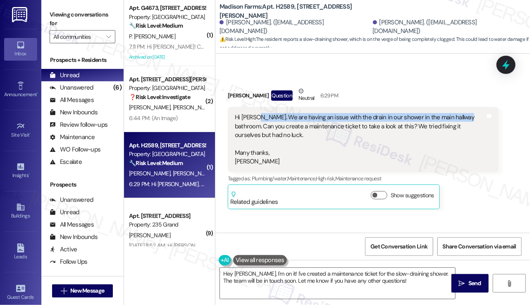
drag, startPoint x: 256, startPoint y: 108, endPoint x: 463, endPoint y: 109, distance: 207.1
click at [463, 113] on div "Hi [PERSON_NAME]. We are having an issue with the drain in our shower in the ma…" at bounding box center [360, 139] width 250 height 53
copy div "We are having an issue with the drain in our shower in the main hallway bathroom"
click at [65, 8] on label "Viewing conversations for" at bounding box center [83, 19] width 66 height 22
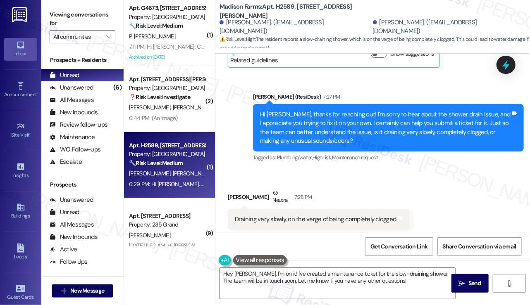
scroll to position [1134, 0]
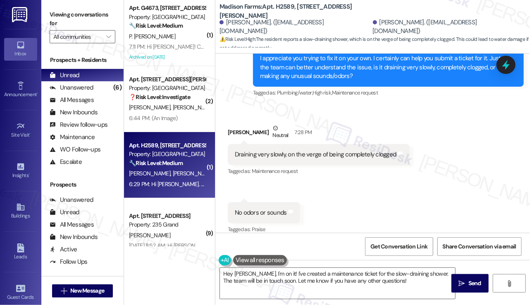
click at [276, 150] on div "Draining very slowly, on the verge of being completely clogged" at bounding box center [316, 154] width 162 height 9
copy div "Draining very slowly, on the verge of being completely clogged Tags and notes"
click at [62, 14] on label "Viewing conversations for" at bounding box center [83, 19] width 66 height 22
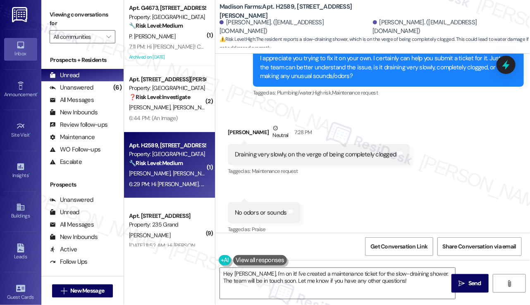
click at [246, 203] on div "No odors or sounds Tags and notes" at bounding box center [264, 213] width 72 height 21
click at [81, 11] on label "Viewing conversations for" at bounding box center [83, 19] width 66 height 22
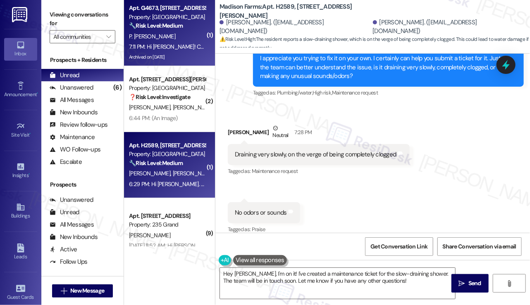
drag, startPoint x: 60, startPoint y: 7, endPoint x: 167, endPoint y: 35, distance: 111.1
click at [60, 7] on div "Viewing conversations for All communities " at bounding box center [82, 26] width 82 height 52
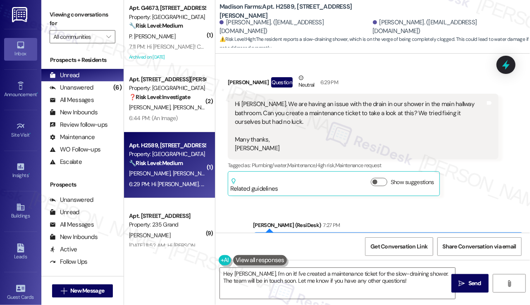
scroll to position [927, 0]
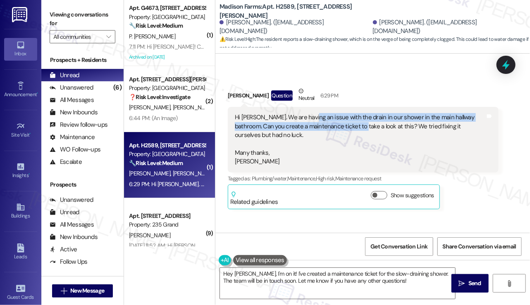
drag, startPoint x: 316, startPoint y: 110, endPoint x: 348, endPoint y: 118, distance: 33.2
click at [348, 118] on div "Hi [PERSON_NAME]. We are having an issue with the drain in our shower in the ma…" at bounding box center [360, 139] width 250 height 53
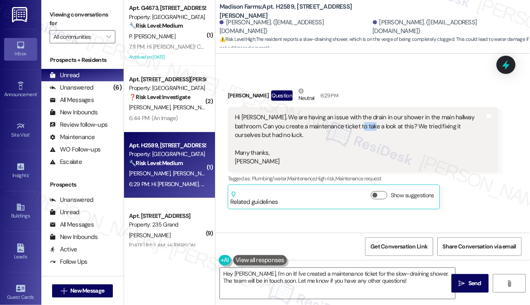
click at [348, 118] on div "Hi [PERSON_NAME]. We are having an issue with the drain in our shower in the ma…" at bounding box center [360, 139] width 250 height 53
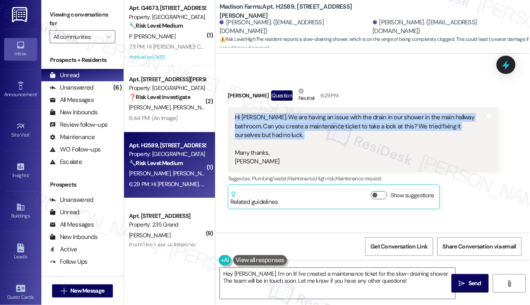
click at [348, 118] on div "Hi [PERSON_NAME]. We are having an issue with the drain in our shower in the ma…" at bounding box center [360, 139] width 250 height 53
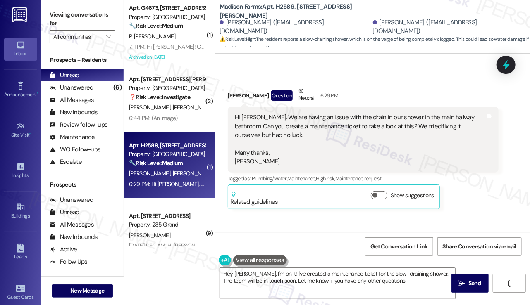
click at [54, 11] on label "Viewing conversations for" at bounding box center [83, 19] width 66 height 22
click at [307, 34] on div "[PERSON_NAME]. ([EMAIL_ADDRESS][DOMAIN_NAME]) [PERSON_NAME]. ([EMAIL_ADDRESS][D…" at bounding box center [374, 27] width 310 height 17
click at [310, 37] on span "⚠️ Risk Level: High : The resident reports a slow-draining shower, which is on …" at bounding box center [374, 44] width 310 height 18
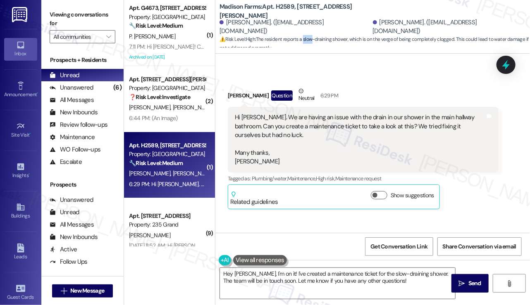
click at [310, 37] on span "⚠️ Risk Level: High : The resident reports a slow-draining shower, which is on …" at bounding box center [374, 44] width 310 height 18
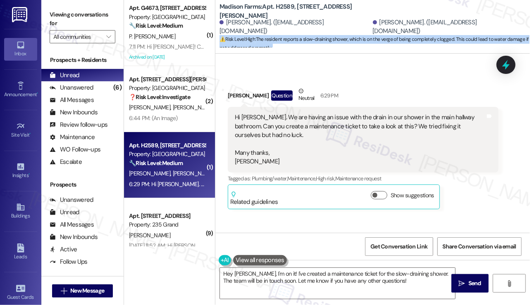
click at [310, 37] on span "⚠️ Risk Level: High : The resident reports a slow-draining shower, which is on …" at bounding box center [374, 44] width 310 height 18
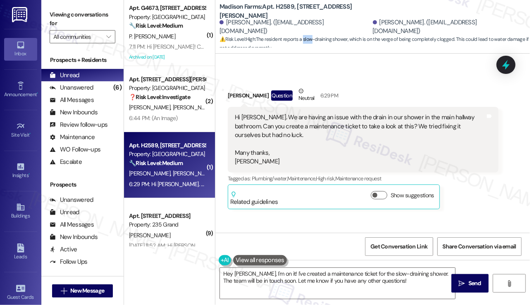
click at [310, 37] on span "⚠️ Risk Level: High : The resident reports a slow-draining shower, which is on …" at bounding box center [374, 44] width 310 height 18
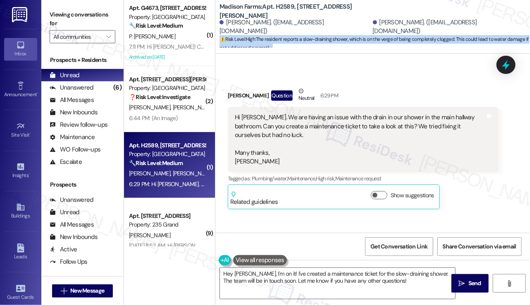
click at [310, 37] on span "⚠️ Risk Level: High : The resident reports a slow-draining shower, which is on …" at bounding box center [374, 44] width 310 height 18
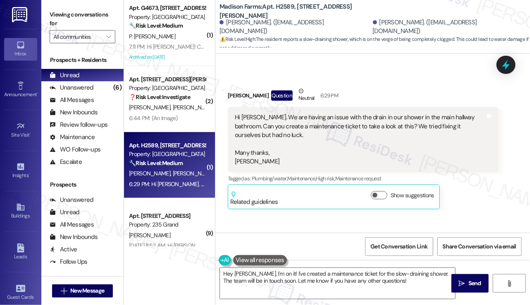
click at [361, 71] on div "Received via SMS [PERSON_NAME] Question Neutral 6:29 PM Hi [PERSON_NAME]. We ar…" at bounding box center [372, 141] width 315 height 147
click at [337, 113] on div "Hi [PERSON_NAME]. We are having an issue with the drain in our shower in the ma…" at bounding box center [360, 139] width 250 height 53
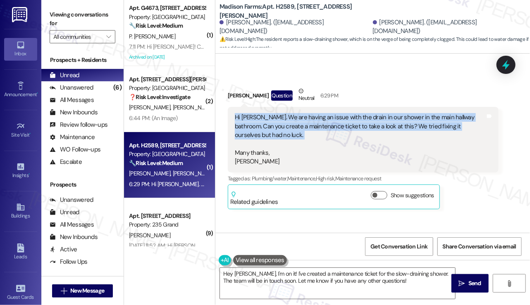
click at [337, 113] on div "Hi [PERSON_NAME]. We are having an issue with the drain in our shower in the ma…" at bounding box center [360, 139] width 250 height 53
click at [336, 107] on div "Hi [PERSON_NAME]. We are having an issue with the drain in our shower in the ma…" at bounding box center [363, 140] width 271 height 66
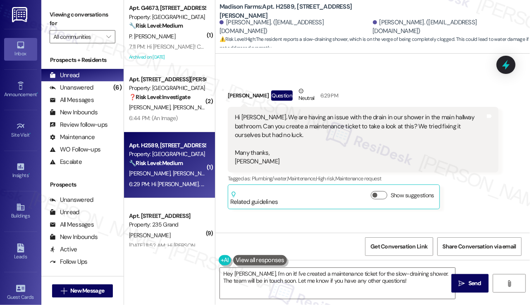
click at [336, 107] on div "Hi [PERSON_NAME]. We are having an issue with the drain in our shower in the ma…" at bounding box center [363, 140] width 271 height 66
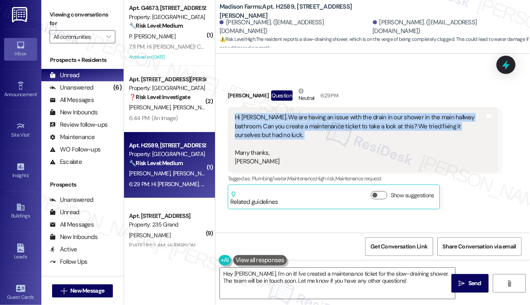
click at [336, 107] on div "Hi [PERSON_NAME]. We are having an issue with the drain in our shower in the ma…" at bounding box center [363, 140] width 271 height 66
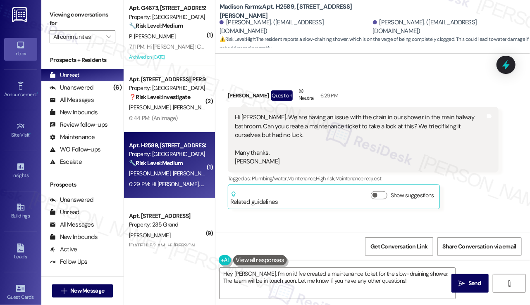
click at [376, 87] on div "[PERSON_NAME] Question Neutral 6:29 PM" at bounding box center [363, 97] width 271 height 20
drag, startPoint x: 85, startPoint y: 15, endPoint x: 85, endPoint y: 23, distance: 8.3
click at [84, 17] on label "Viewing conversations for" at bounding box center [83, 19] width 66 height 22
click at [296, 273] on textarea "Hey [PERSON_NAME], I'm on it! I've created a maintenance ticket for the slow-dr…" at bounding box center [337, 283] width 235 height 31
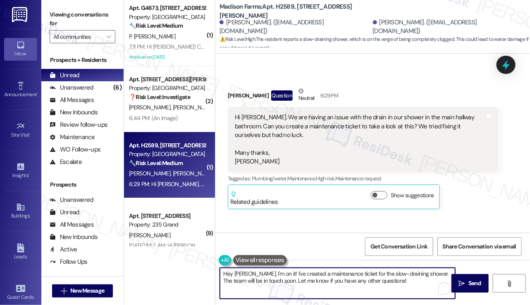
click at [296, 273] on textarea "Hey [PERSON_NAME], I'm on it! I've created a maintenance ticket for the slow-dr…" at bounding box center [337, 283] width 235 height 31
click at [360, 279] on textarea "Hey [PERSON_NAME], I'm on it! I've created a maintenance ticket for the slow-dr…" at bounding box center [337, 283] width 235 height 31
click at [407, 287] on textarea "Hey [PERSON_NAME], I'm on it! I've created a maintenance ticket for the slow-dr…" at bounding box center [337, 283] width 235 height 31
drag, startPoint x: 406, startPoint y: 283, endPoint x: 418, endPoint y: 271, distance: 17.0
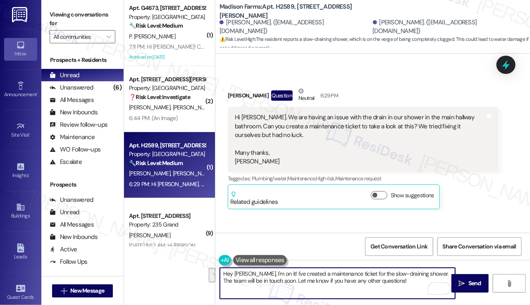
click at [418, 271] on textarea "Hey [PERSON_NAME], I'm on it! I've created a maintenance ticket for the slow-dr…" at bounding box center [337, 283] width 235 height 31
paste textarea "22550"
click at [423, 279] on textarea "Hey [PERSON_NAME], I'm on it! I've created a maintenance ticket for the slow-dr…" at bounding box center [337, 283] width 235 height 31
drag, startPoint x: 269, startPoint y: 272, endPoint x: 213, endPoint y: 273, distance: 55.4
click at [213, 273] on div "( 1 ) Apt. G4673, [STREET_ADDRESS][PERSON_NAME] Property: [GEOGRAPHIC_DATA] 🔧 R…" at bounding box center [327, 152] width 406 height 305
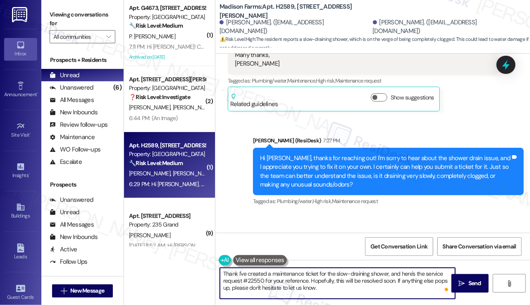
scroll to position [1134, 0]
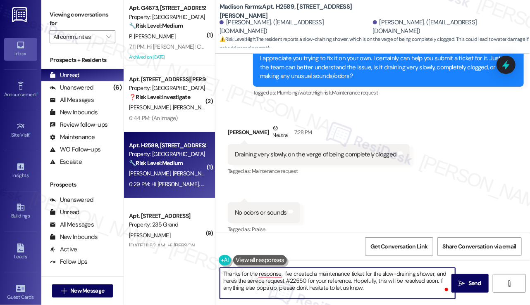
click at [231, 126] on div "[PERSON_NAME] Neutral 7:28 PM" at bounding box center [319, 134] width 182 height 20
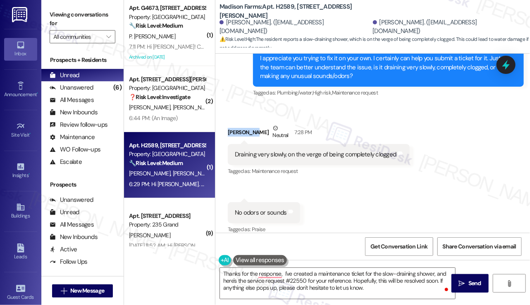
click at [231, 126] on div "[PERSON_NAME] Neutral 7:28 PM" at bounding box center [319, 134] width 182 height 20
copy div "[PERSON_NAME]"
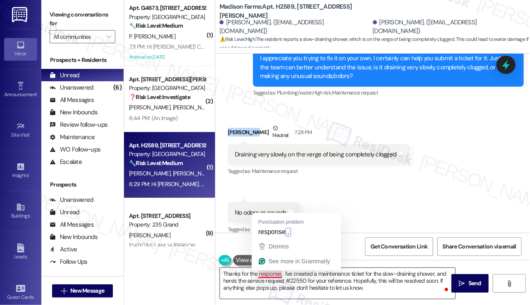
click at [281, 274] on textarea "Thanks for the response, I've created a maintenance ticket for the slow-drainin…" at bounding box center [337, 283] width 235 height 31
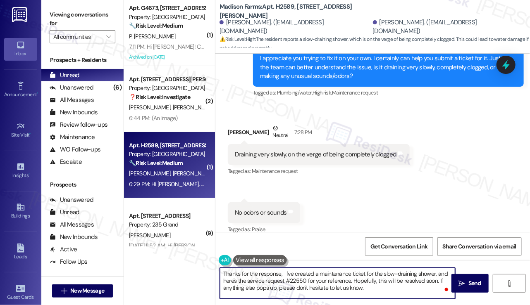
paste textarea "[PERSON_NAME]"
click at [334, 268] on textarea "Thanks for the response, [PERSON_NAME]! I've created a maintenance ticket for t…" at bounding box center [337, 283] width 235 height 31
click at [318, 277] on textarea "Thanks for the response, [PERSON_NAME]! I've created a maintenance ticket for t…" at bounding box center [337, 283] width 235 height 31
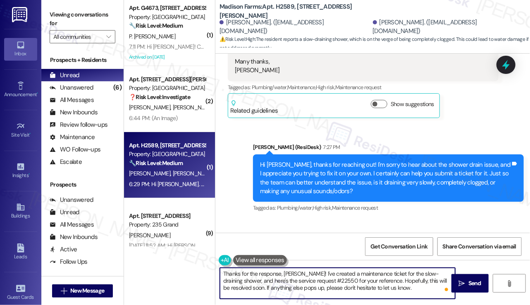
scroll to position [927, 0]
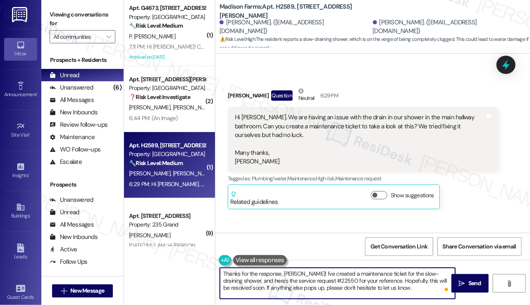
click at [372, 281] on textarea "Thanks for the response, [PERSON_NAME]! I've created a maintenance ticket for t…" at bounding box center [337, 283] width 235 height 31
click at [357, 284] on textarea "Thanks for the response, [PERSON_NAME]! I've created a maintenance ticket for t…" at bounding box center [337, 283] width 235 height 31
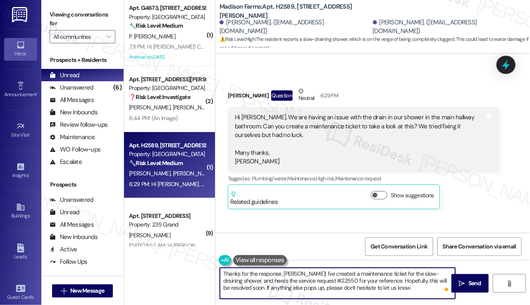
click at [357, 284] on textarea "Thanks for the response, [PERSON_NAME]! I've created a maintenance ticket for t…" at bounding box center [337, 283] width 235 height 31
click at [411, 287] on textarea "Thanks for the response, [PERSON_NAME]! I've created a maintenance ticket for t…" at bounding box center [337, 283] width 235 height 31
type textarea "Thanks for the response, [PERSON_NAME]! I've created a maintenance ticket for t…"
click at [461, 282] on icon "" at bounding box center [462, 284] width 6 height 7
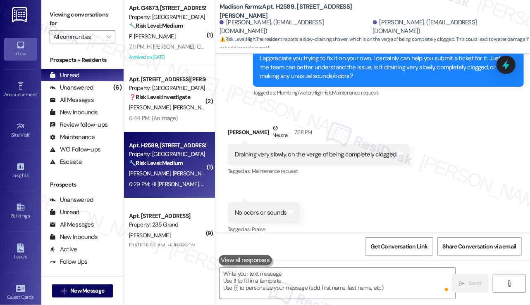
scroll to position [1209, 0]
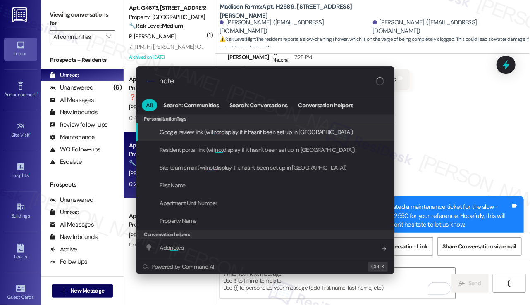
type input "notes"
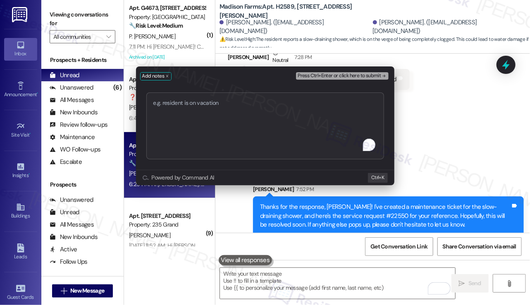
type textarea "O"
drag, startPoint x: 437, startPoint y: 182, endPoint x: 221, endPoint y: 124, distance: 223.8
click at [221, 124] on textarea "WO#[PERSON_NAME]" at bounding box center [265, 127] width 238 height 68
paste textarea "22550"
type textarea "WO#22550 submitted"
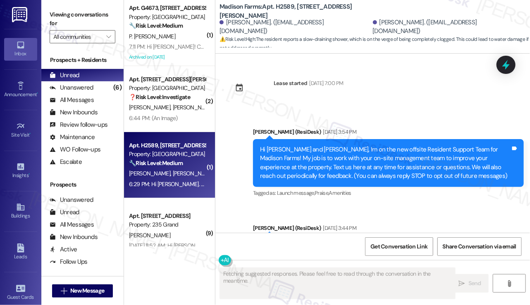
scroll to position [1133, 0]
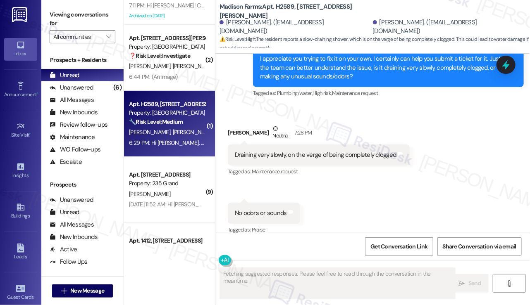
click at [162, 94] on div "Apt. H2589, 4883 Riley Road Property: Madison Farms 🔧 Risk Level: Medium The re…" at bounding box center [169, 124] width 91 height 66
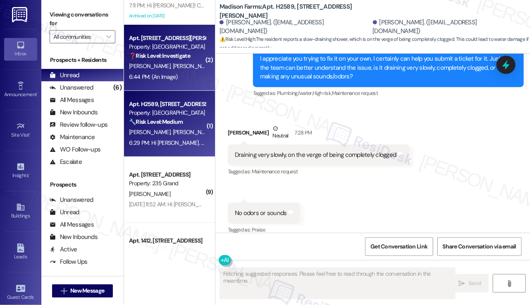
click at [173, 67] on span "[PERSON_NAME]" at bounding box center [193, 65] width 41 height 7
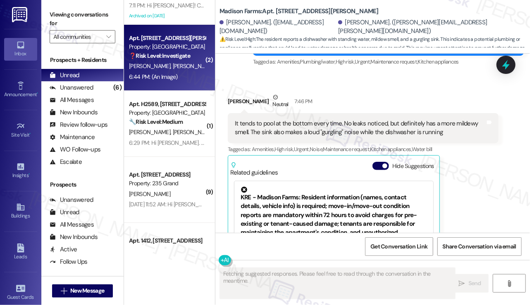
scroll to position [2534, 0]
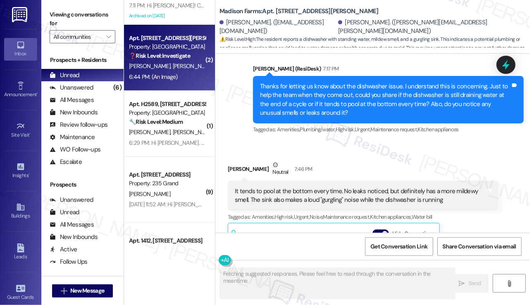
click at [286, 188] on div "It tends to pool at the bottom every time. No leaks noticed, but definitely has…" at bounding box center [363, 196] width 271 height 30
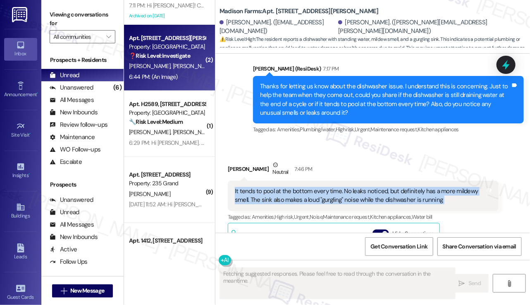
click at [286, 188] on div "It tends to pool at the bottom every time. No leaks noticed, but definitely has…" at bounding box center [363, 196] width 271 height 30
click at [306, 187] on div "It tends to pool at the bottom every time. No leaks noticed, but definitely has…" at bounding box center [360, 196] width 250 height 18
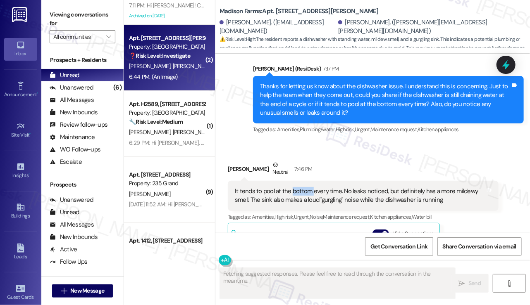
click at [306, 187] on div "It tends to pool at the bottom every time. No leaks noticed, but definitely has…" at bounding box center [360, 196] width 250 height 18
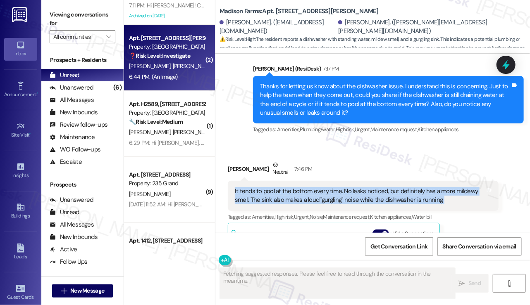
click at [306, 187] on div "It tends to pool at the bottom every time. No leaks noticed, but definitely has…" at bounding box center [360, 196] width 250 height 18
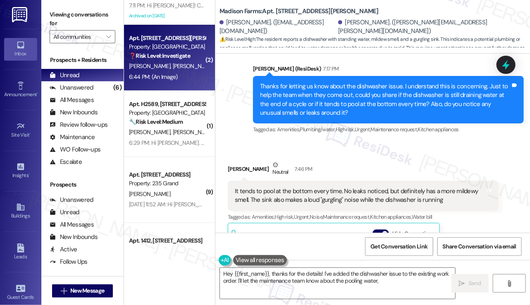
click at [398, 161] on div "Kelly Jusits Neutral 7:46 PM" at bounding box center [363, 171] width 271 height 20
click at [379, 187] on div "It tends to pool at the bottom every time. No leaks noticed, but definitely has…" at bounding box center [360, 196] width 250 height 18
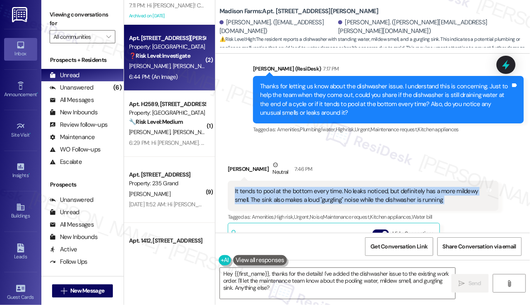
click at [379, 187] on div "It tends to pool at the bottom every time. No leaks noticed, but definitely has…" at bounding box center [360, 196] width 250 height 18
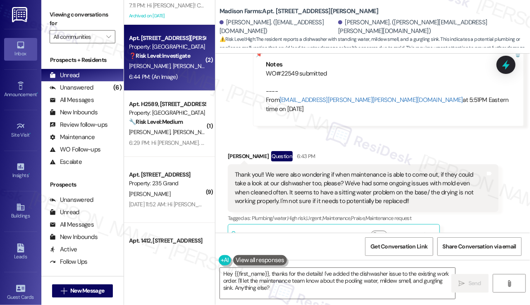
scroll to position [1997, 0]
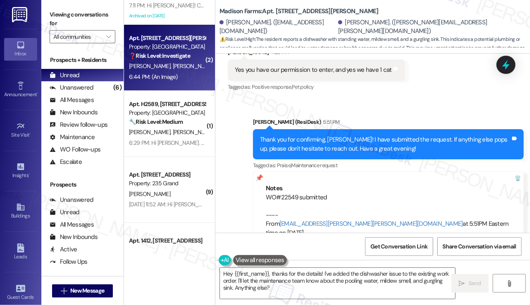
click at [300, 136] on div "Thank you for confirming, [PERSON_NAME]! I have submitted the request. If anyth…" at bounding box center [385, 145] width 250 height 18
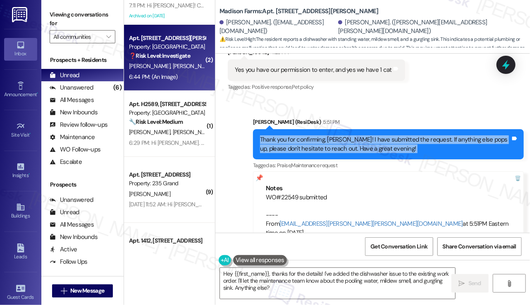
click at [300, 136] on div "Thank you for confirming, [PERSON_NAME]! I have submitted the request. If anyth…" at bounding box center [385, 145] width 250 height 18
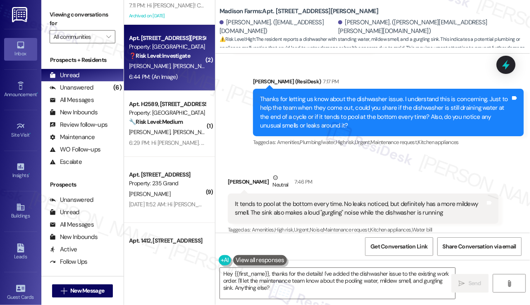
scroll to position [2534, 0]
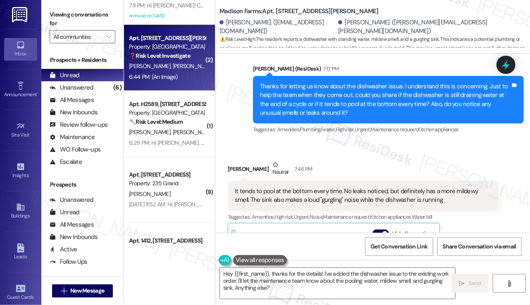
click at [301, 190] on div "It tends to pool at the bottom every time. No leaks noticed, but definitely has…" at bounding box center [363, 196] width 271 height 30
click at [305, 187] on div "It tends to pool at the bottom every time. No leaks noticed, but definitely has…" at bounding box center [360, 196] width 250 height 18
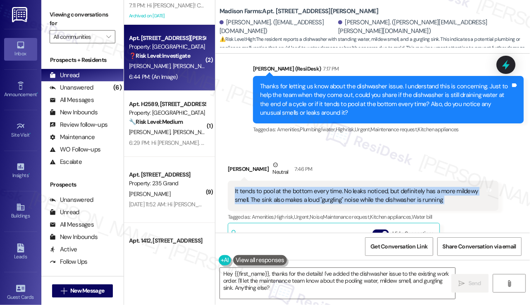
click at [305, 187] on div "It tends to pool at the bottom every time. No leaks noticed, but definitely has…" at bounding box center [360, 196] width 250 height 18
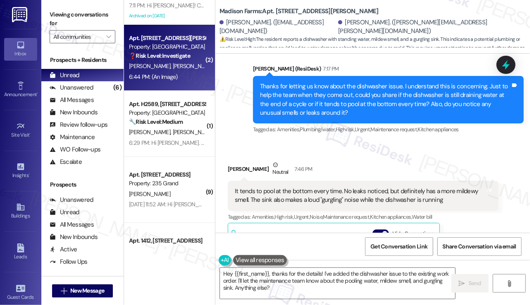
click at [389, 92] on div "Thanks for letting us know about the dishwasher issue. I understand this is con…" at bounding box center [385, 100] width 250 height 36
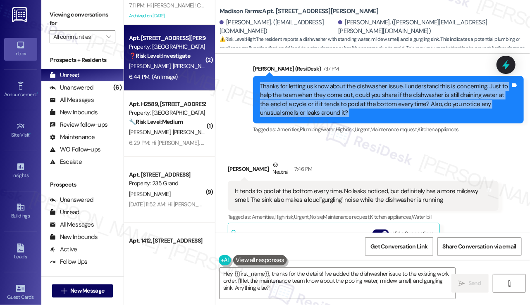
click at [389, 92] on div "Thanks for letting us know about the dishwasher issue. I understand this is con…" at bounding box center [385, 100] width 250 height 36
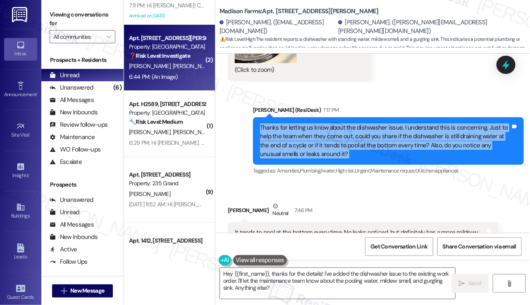
click at [333, 124] on div "Thanks for letting us know about the dishwasher issue. I understand this is con…" at bounding box center [385, 142] width 250 height 36
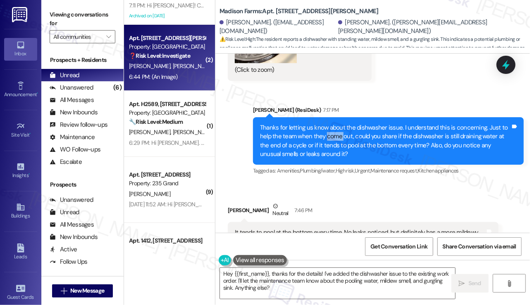
click at [333, 124] on div "Thanks for letting us know about the dishwasher issue. I understand this is con…" at bounding box center [385, 142] width 250 height 36
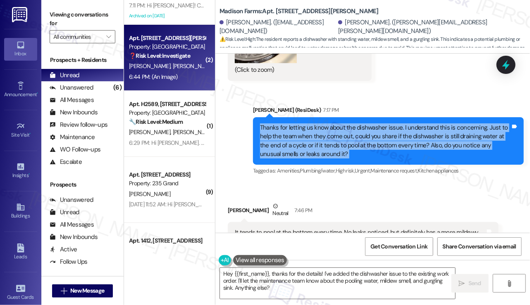
click at [333, 124] on div "Thanks for letting us know about the dishwasher issue. I understand this is con…" at bounding box center [385, 142] width 250 height 36
click at [350, 124] on div "Thanks for letting us know about the dishwasher issue. I understand this is con…" at bounding box center [385, 142] width 250 height 36
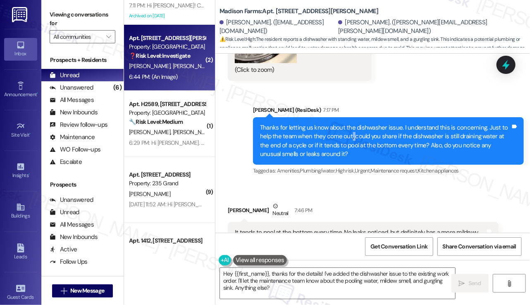
click at [350, 124] on div "Thanks for letting us know about the dishwasher issue. I understand this is con…" at bounding box center [385, 142] width 250 height 36
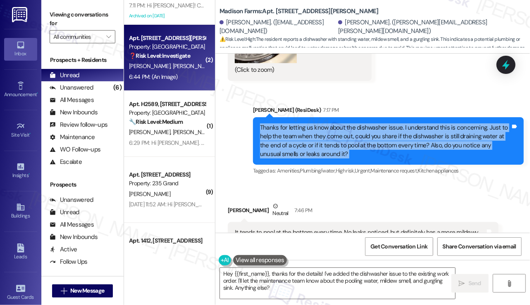
click at [350, 124] on div "Thanks for letting us know about the dishwasher issue. I understand this is con…" at bounding box center [385, 142] width 250 height 36
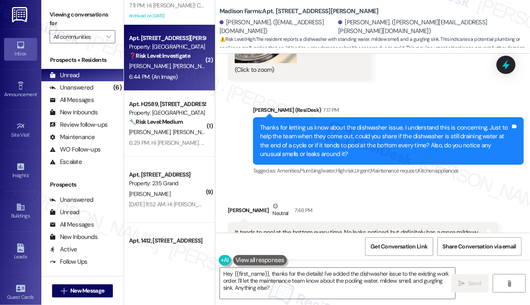
click at [72, 2] on div "Viewing conversations for All communities " at bounding box center [82, 26] width 82 height 52
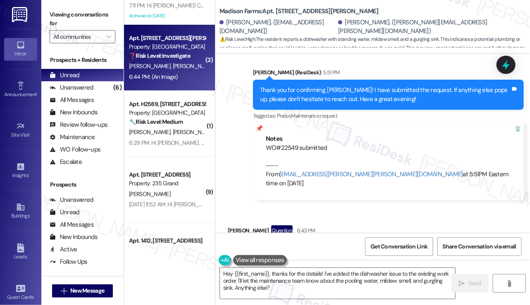
scroll to position [1955, 0]
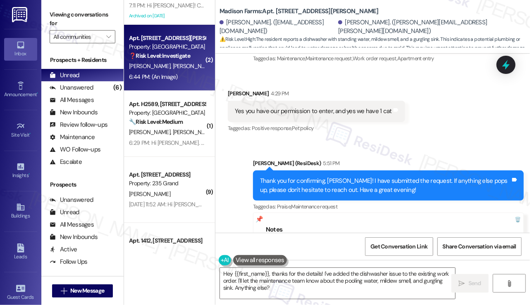
click at [344, 107] on div "Yes you have our permission to enter, and yes we have 1 cat" at bounding box center [313, 111] width 157 height 9
click at [60, 19] on label "Viewing conversations for" at bounding box center [83, 19] width 66 height 22
click at [289, 11] on b "Madison Farms: Apt. A2235, 4883 Riley Road" at bounding box center [298, 11] width 159 height 9
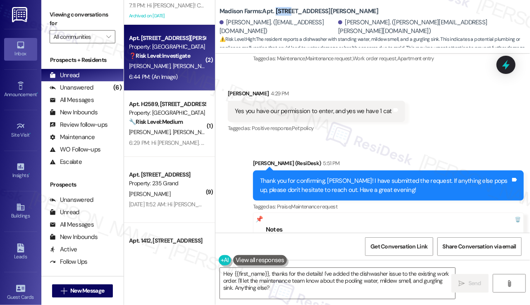
click at [289, 11] on b "Madison Farms: Apt. A2235, 4883 Riley Road" at bounding box center [298, 11] width 159 height 9
copy b "A2235"
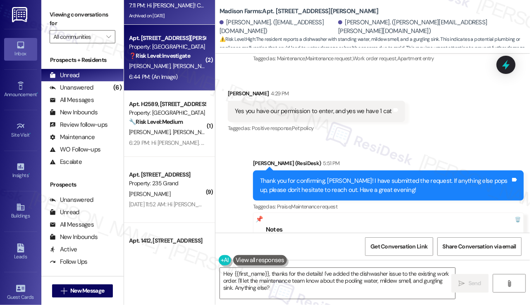
drag, startPoint x: 68, startPoint y: 10, endPoint x: 131, endPoint y: 21, distance: 63.9
click at [68, 10] on label "Viewing conversations for" at bounding box center [83, 19] width 66 height 22
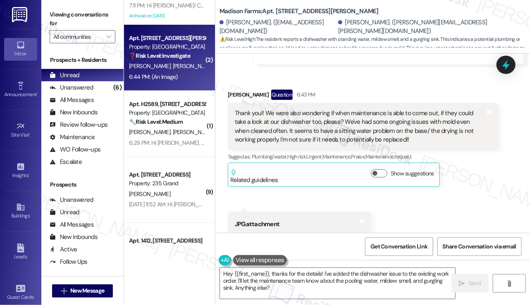
scroll to position [2203, 0]
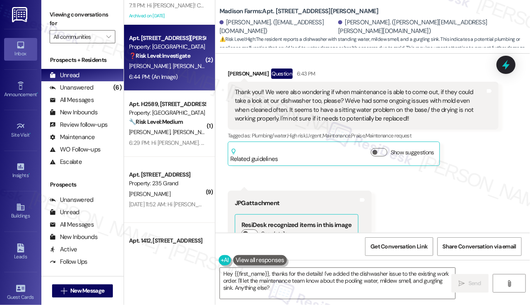
click at [302, 89] on div "Thank you!! We were also wondering if when maintenance is able to come out, if …" at bounding box center [360, 106] width 250 height 36
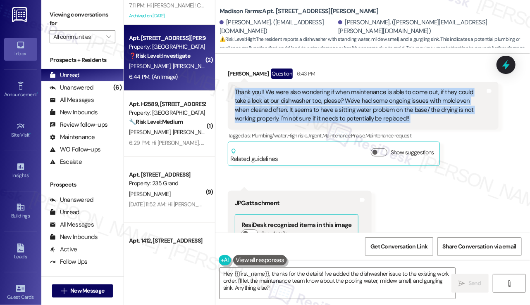
click at [302, 89] on div "Thank you!! We were also wondering if when maintenance is able to come out, if …" at bounding box center [360, 106] width 250 height 36
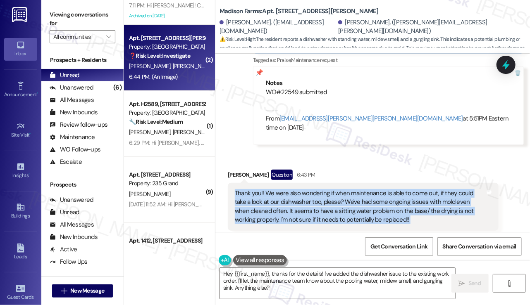
scroll to position [2121, 0]
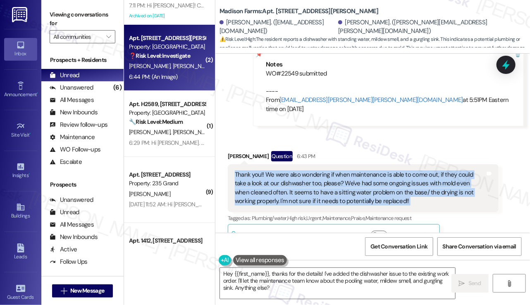
click at [307, 171] on div "Thank you!! We were also wondering if when maintenance is able to come out, if …" at bounding box center [360, 189] width 250 height 36
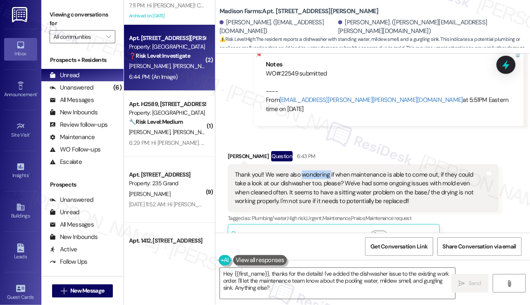
click at [307, 171] on div "Thank you!! We were also wondering if when maintenance is able to come out, if …" at bounding box center [360, 189] width 250 height 36
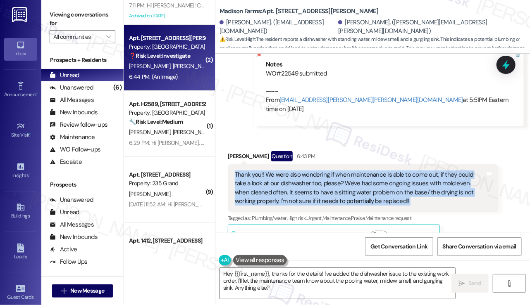
click at [307, 171] on div "Thank you!! We were also wondering if when maintenance is able to come out, if …" at bounding box center [360, 189] width 250 height 36
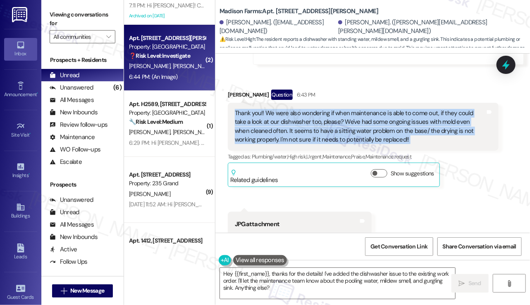
scroll to position [2203, 0]
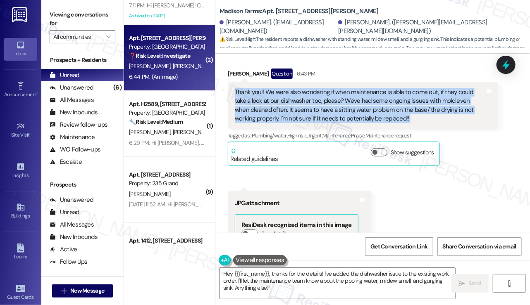
click at [294, 88] on div "Thank you!! We were also wondering if when maintenance is able to come out, if …" at bounding box center [360, 106] width 250 height 36
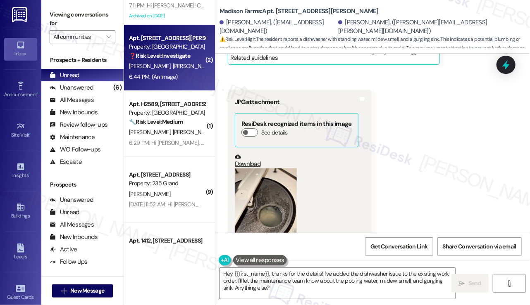
scroll to position [2410, 0]
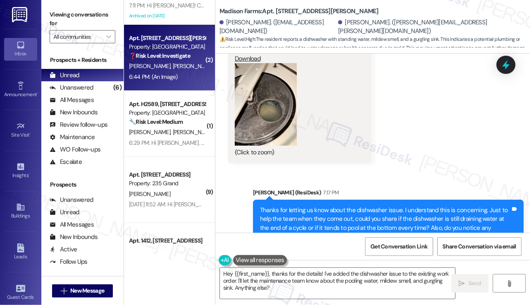
click at [248, 102] on button "Zoom image" at bounding box center [266, 104] width 62 height 83
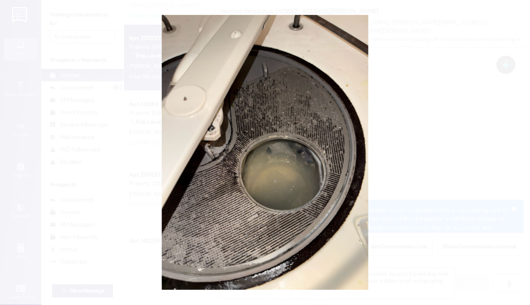
click at [396, 83] on button "Unzoom image" at bounding box center [265, 152] width 530 height 305
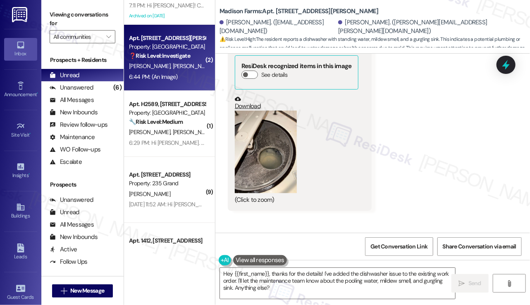
scroll to position [2327, 0]
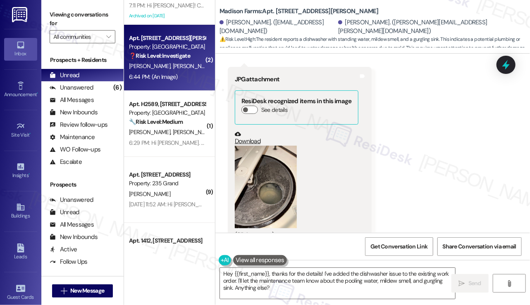
click at [253, 131] on link "Download" at bounding box center [297, 138] width 124 height 14
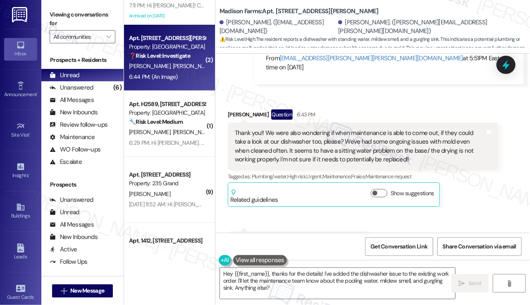
scroll to position [2162, 0]
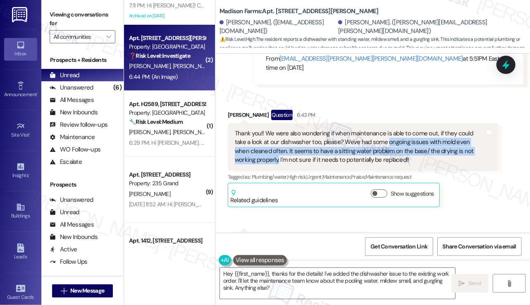
drag, startPoint x: 374, startPoint y: 123, endPoint x: 257, endPoint y: 141, distance: 117.8
click at [257, 141] on div "Thank you!! We were also wondering if when maintenance is able to come out, if …" at bounding box center [360, 147] width 250 height 36
copy div "ongoing issues with mold even when cleaned often. It seems to have a sitting wa…"
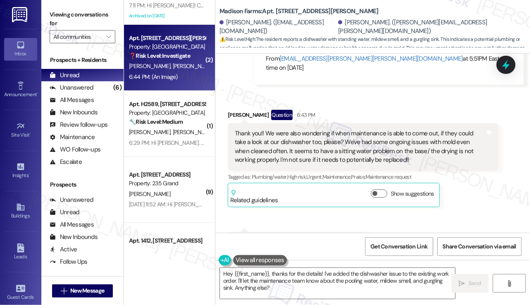
click at [62, 19] on label "Viewing conversations for" at bounding box center [83, 19] width 66 height 22
click at [286, 129] on div "Thank you!! We were also wondering if when maintenance is able to come out, if …" at bounding box center [360, 147] width 250 height 36
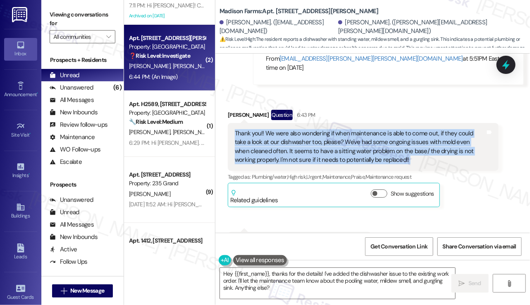
click at [286, 129] on div "Thank you!! We were also wondering if when maintenance is able to come out, if …" at bounding box center [360, 147] width 250 height 36
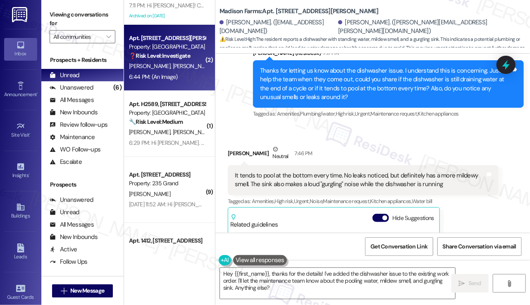
scroll to position [2617, 0]
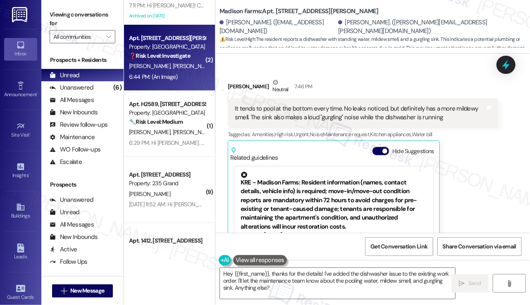
click at [258, 105] on div "It tends to pool at the bottom every time. No leaks noticed, but definitely has…" at bounding box center [360, 114] width 250 height 18
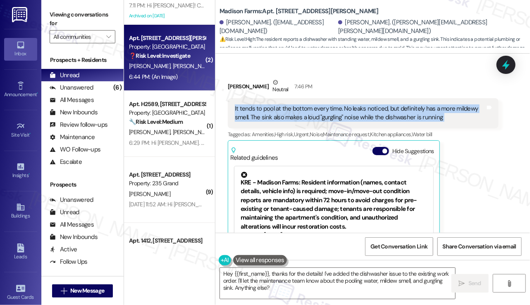
click at [258, 105] on div "It tends to pool at the bottom every time. No leaks noticed, but definitely has…" at bounding box center [360, 114] width 250 height 18
click at [272, 105] on div "It tends to pool at the bottom every time. No leaks noticed, but definitely has…" at bounding box center [360, 114] width 250 height 18
drag, startPoint x: 231, startPoint y: 87, endPoint x: 464, endPoint y: 95, distance: 232.8
click at [464, 98] on div "It tends to pool at the bottom every time. No leaks noticed, but definitely has…" at bounding box center [363, 113] width 271 height 30
copy div "It tends to pool at the bottom every time. No leaks noticed, but definitely has…"
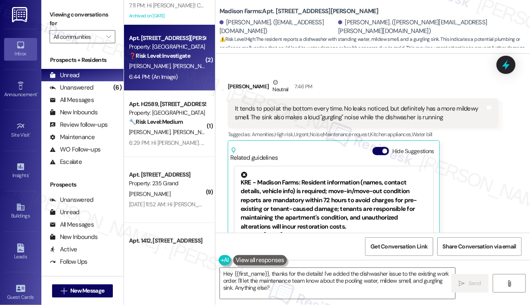
drag, startPoint x: 79, startPoint y: 17, endPoint x: 100, endPoint y: 25, distance: 22.8
click at [79, 17] on label "Viewing conversations for" at bounding box center [83, 19] width 66 height 22
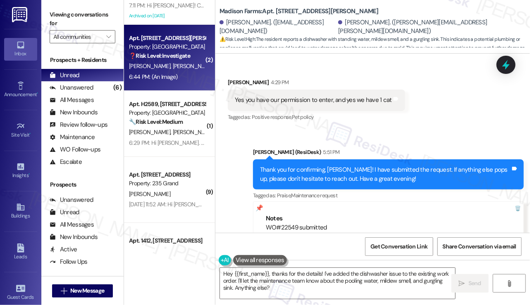
scroll to position [1873, 0]
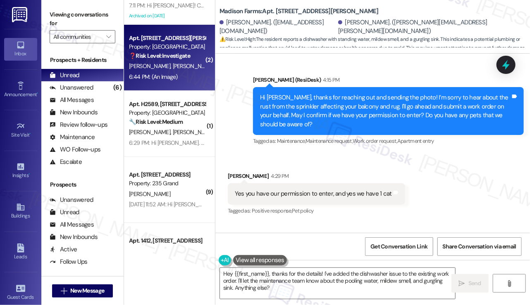
click at [54, 11] on label "Viewing conversations for" at bounding box center [83, 19] width 66 height 22
click at [253, 11] on b "Madison Farms: Apt. A2235, 4883 Riley Road" at bounding box center [298, 11] width 159 height 9
click at [281, 11] on b "Madison Farms: Apt. A2235, 4883 Riley Road" at bounding box center [298, 11] width 159 height 9
copy b "A2235"
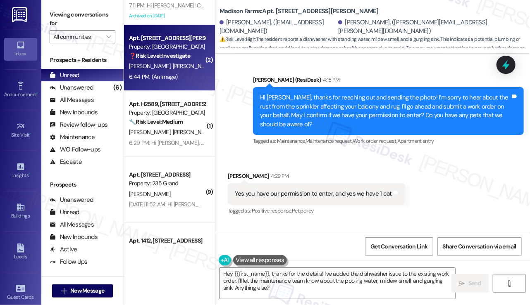
click at [76, 21] on label "Viewing conversations for" at bounding box center [83, 19] width 66 height 22
click at [283, 11] on b "Madison Farms: Apt. A2235, 4883 Riley Road" at bounding box center [298, 11] width 159 height 9
copy b "A2235"
click at [53, 13] on label "Viewing conversations for" at bounding box center [83, 19] width 66 height 22
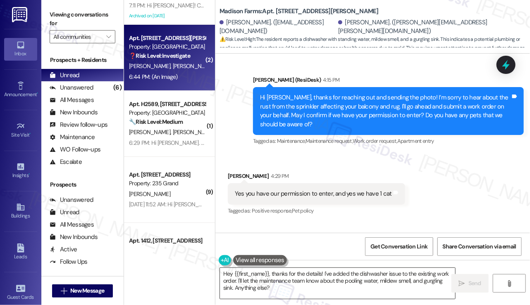
click at [287, 287] on textarea "Hey {{first_name}}, thanks for the details! I've added the dishwasher issue to …" at bounding box center [337, 283] width 235 height 31
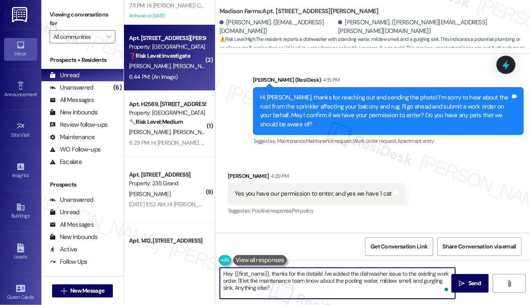
drag, startPoint x: 284, startPoint y: 291, endPoint x: 241, endPoint y: 270, distance: 48.1
click at [241, 270] on textarea "Hey {{first_name}}, thanks for the details! I've added the dishwasher issue to …" at bounding box center [337, 283] width 235 height 31
click at [307, 274] on textarea "Hey {{first_name}}, thanks for the details! I've added the dishwasher issue to …" at bounding box center [337, 283] width 235 height 31
drag, startPoint x: 271, startPoint y: 272, endPoint x: 187, endPoint y: 266, distance: 84.5
click at [187, 266] on div "( 1 ) Apt. G4673, [STREET_ADDRESS][PERSON_NAME] Property: [GEOGRAPHIC_DATA] 🔧 R…" at bounding box center [327, 152] width 406 height 305
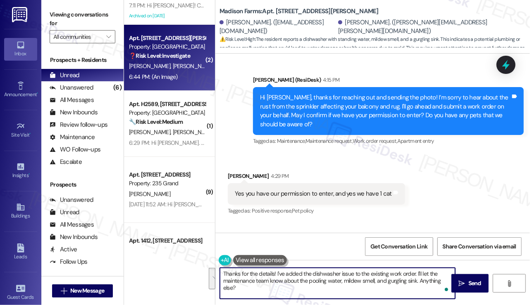
drag, startPoint x: 309, startPoint y: 289, endPoint x: 343, endPoint y: 279, distance: 35.8
click at [331, 279] on textarea "Thanks for the details! I've added the dishwasher issue to the existing work or…" at bounding box center [337, 283] width 235 height 31
click at [346, 279] on textarea "Thanks for the details! I've added the dishwasher issue to the existing work or…" at bounding box center [337, 283] width 235 height 31
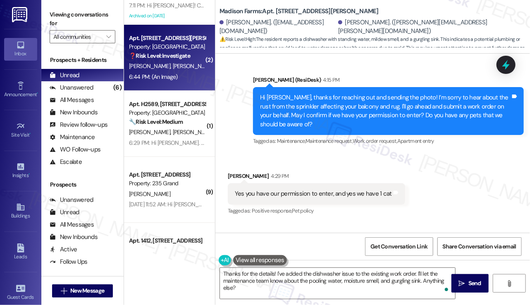
click at [243, 172] on div "Megan Eastlack 4:29 PM" at bounding box center [316, 178] width 177 height 12
click at [269, 274] on textarea "Thanks for the details! I've added the dishwasher issue to the existing work or…" at bounding box center [337, 283] width 235 height 31
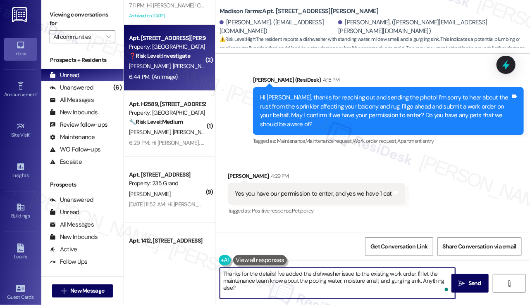
click at [273, 274] on textarea "Thanks for the details! I've added the dishwasher issue to the existing work or…" at bounding box center [337, 283] width 235 height 31
drag, startPoint x: 354, startPoint y: 272, endPoint x: 387, endPoint y: 267, distance: 33.8
click at [387, 267] on div "Thanks for the details! I've added the dishwasher issue to the existing work or…" at bounding box center [372, 291] width 315 height 62
drag, startPoint x: 416, startPoint y: 280, endPoint x: 381, endPoint y: 270, distance: 36.9
click at [381, 270] on textarea "Thanks for the details! I've added the dishwasher issue work order. I'll let th…" at bounding box center [337, 283] width 235 height 31
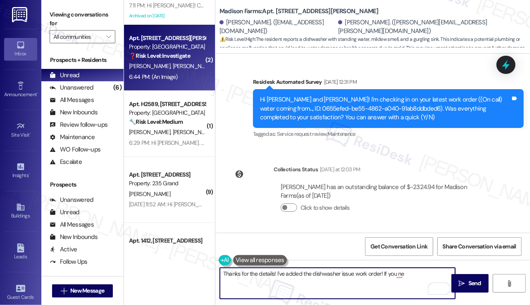
scroll to position [1666, 0]
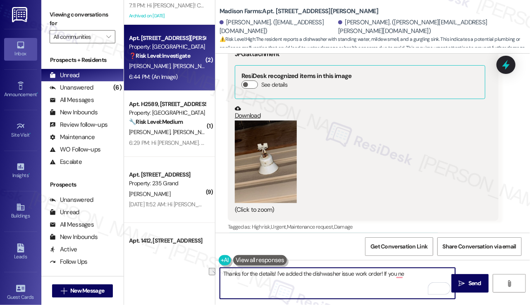
drag, startPoint x: 408, startPoint y: 278, endPoint x: 382, endPoint y: 277, distance: 25.6
click at [382, 277] on textarea "Thanks for the details! I've added the dishwasher issue work order! If you ne" at bounding box center [337, 283] width 235 height 31
paste textarea "22551"
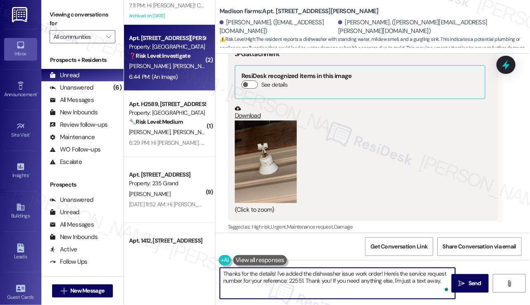
click at [371, 280] on textarea "Thanks for the details! I've added the dishwasher issue work order! Here's the …" at bounding box center [337, 283] width 235 height 31
click at [370, 280] on textarea "Thanks for the details! I've added the dishwasher issue work order! Here's the …" at bounding box center [337, 283] width 235 height 31
click at [449, 279] on textarea "Thanks for the details! I've added the dishwasher issue work order! Here's the …" at bounding box center [337, 283] width 235 height 31
click at [356, 277] on textarea "Thanks for the details! I've added the dishwasher issue work order! Here's the …" at bounding box center [337, 283] width 235 height 31
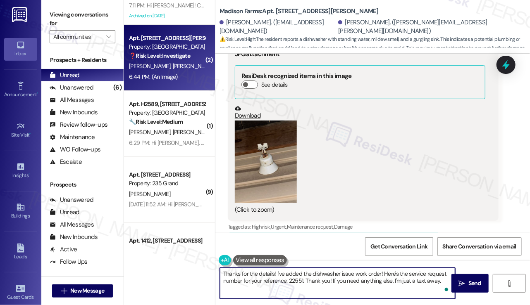
click at [355, 277] on textarea "Thanks for the details! I've added the dishwasher issue work order! Here's the …" at bounding box center [337, 283] width 235 height 31
click at [361, 276] on textarea "Thanks for the details! I've added the dishwasher issue work order! Here's the …" at bounding box center [337, 283] width 235 height 31
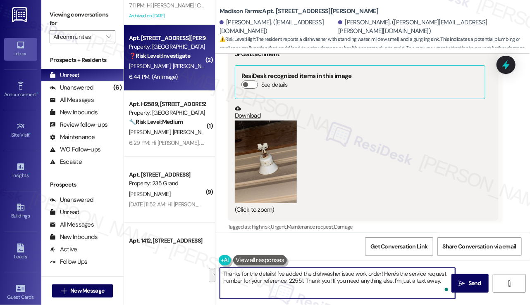
click at [316, 277] on textarea "Thanks for the details! I've added the dishwasher issue work order! Here's the …" at bounding box center [337, 283] width 235 height 31
click at [445, 279] on textarea "Thanks for the details! I've added the dishwasher issue work order! Here's the …" at bounding box center [337, 283] width 235 height 31
click at [315, 282] on textarea "Thanks for the details! I've added the dishwasher issue work order! Here's the …" at bounding box center [337, 283] width 235 height 31
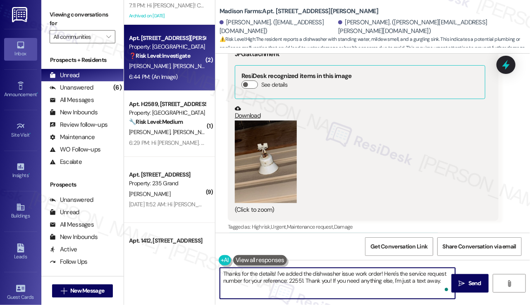
click at [315, 281] on textarea "Thanks for the details! I've added the dishwasher issue work order! Here's the …" at bounding box center [337, 283] width 235 height 31
click at [431, 277] on textarea "Thanks for the details! I've added the dishwasher issue work order! Here's the …" at bounding box center [337, 283] width 235 height 31
type textarea "Thanks for the details! I've added the dishwasher issue work order! Here's the …"
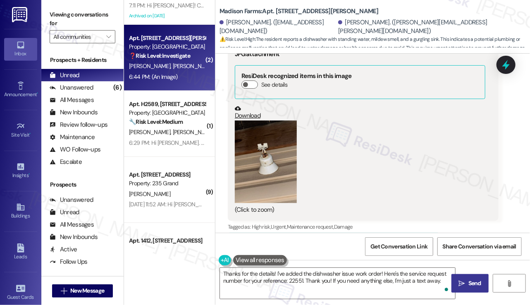
click at [476, 284] on span "Send" at bounding box center [474, 283] width 13 height 9
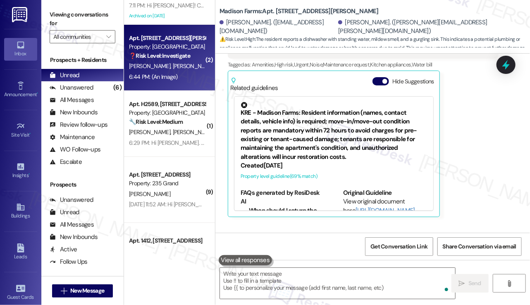
scroll to position [2724, 0]
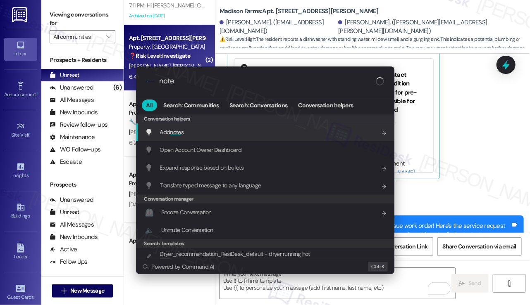
type input "notes"
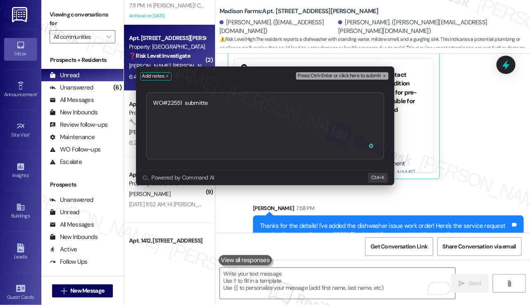
type textarea "WO#22551 submitted"
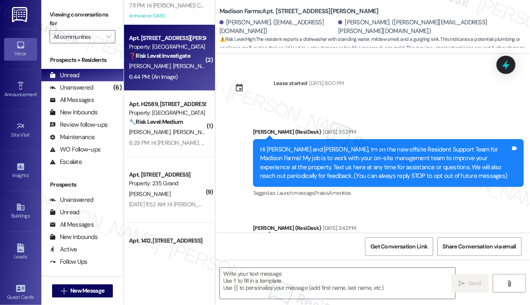
scroll to position [2806, 0]
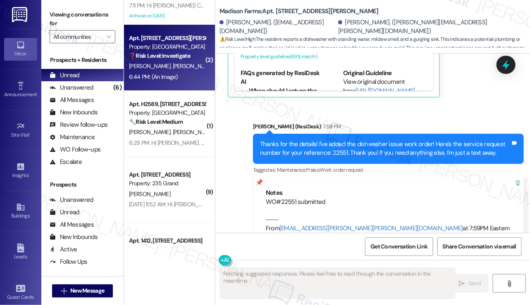
click at [73, 16] on label "Viewing conversations for" at bounding box center [83, 19] width 66 height 22
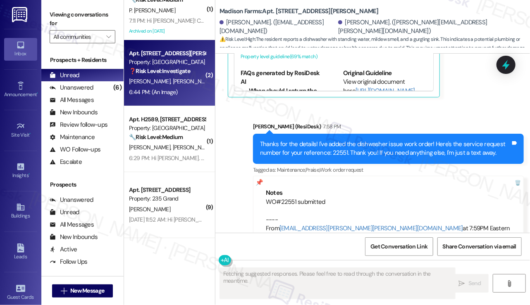
scroll to position [0, 0]
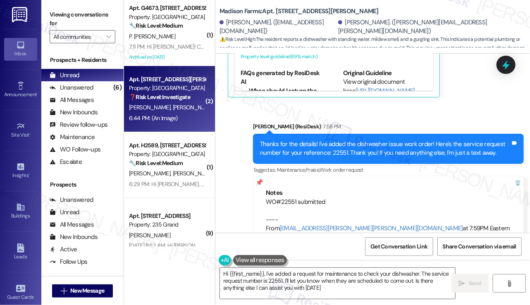
type textarea "Hi {{first_name}}, I've added a request for maintenance to check your dishwashe…"
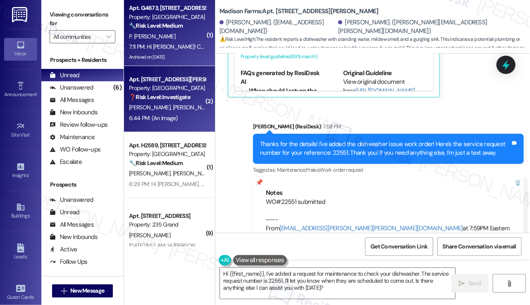
click at [176, 46] on div "7:11 PM: Hi [PERSON_NAME]! Can you let me know if my [DATE] payment is being pr…" at bounding box center [281, 46] width 305 height 7
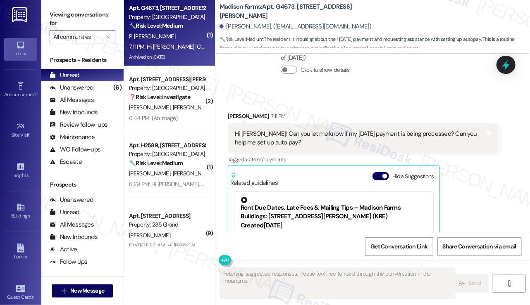
scroll to position [1773, 0]
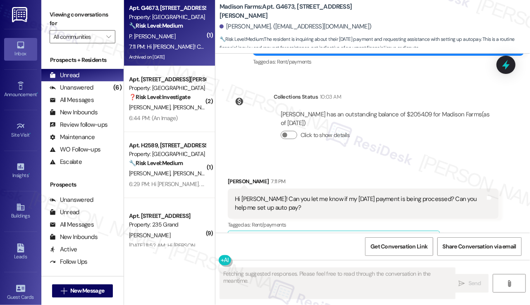
click at [321, 195] on div "Hi [PERSON_NAME]! Can you let me know if my [DATE] payment is being processed? …" at bounding box center [360, 204] width 250 height 18
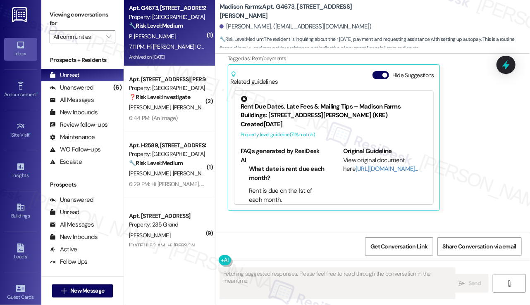
scroll to position [2020, 0]
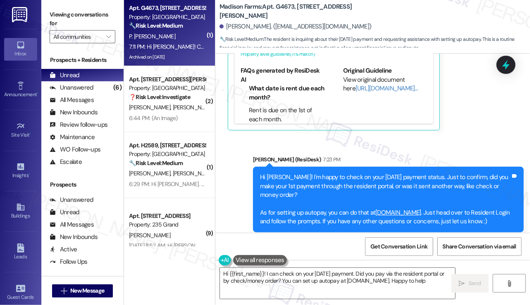
type textarea "Hi {{first_name}}! I can check on your Sept 1st payment. Did you pay via the re…"
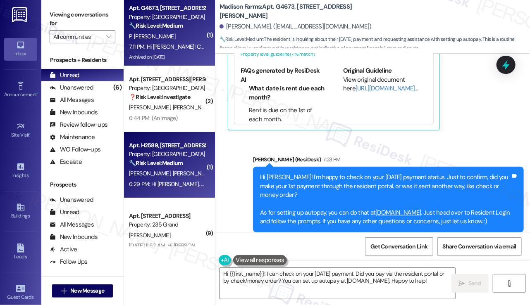
click at [195, 172] on div "F. Krug A. Narvaez" at bounding box center [167, 174] width 78 height 10
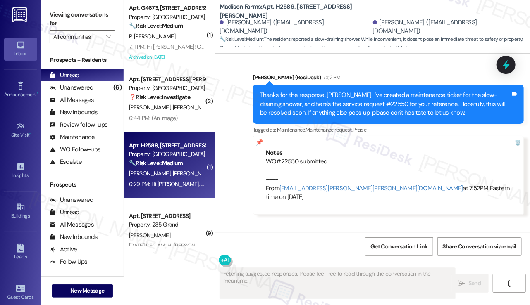
scroll to position [1319, 0]
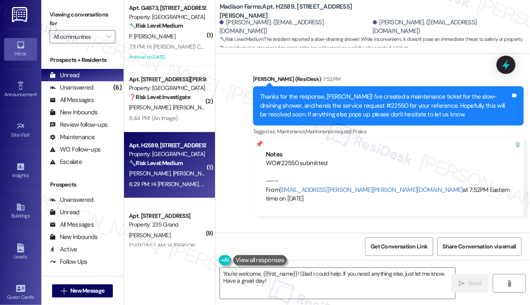
click at [329, 97] on div "Thanks for the response, [PERSON_NAME]! I've created a maintenance ticket for t…" at bounding box center [385, 106] width 250 height 26
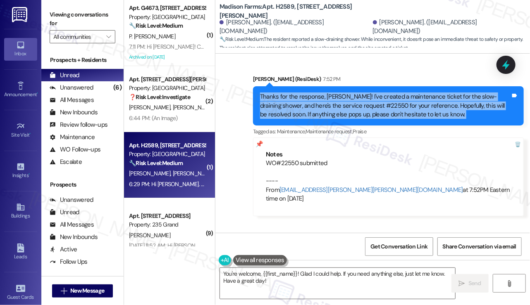
click at [329, 97] on div "Thanks for the response, [PERSON_NAME]! I've created a maintenance ticket for t…" at bounding box center [385, 106] width 250 height 26
click at [348, 93] on div "Thanks for the response, [PERSON_NAME]! I've created a maintenance ticket for t…" at bounding box center [385, 106] width 250 height 26
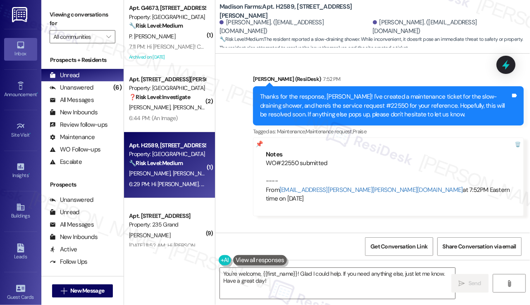
click at [347, 93] on div "Thanks for the response, [PERSON_NAME]! I've created a maintenance ticket for t…" at bounding box center [385, 106] width 250 height 26
click at [315, 98] on div "Thanks for the response, [PERSON_NAME]! I've created a maintenance ticket for t…" at bounding box center [385, 106] width 250 height 26
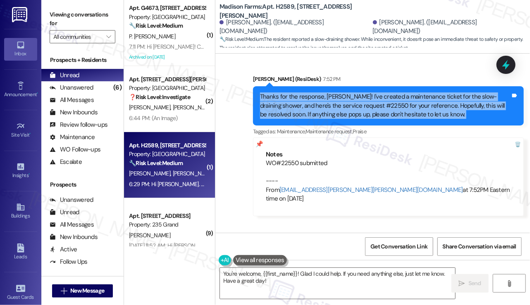
click at [315, 98] on div "Thanks for the response, [PERSON_NAME]! I've created a maintenance ticket for t…" at bounding box center [385, 106] width 250 height 26
click at [311, 98] on div "Thanks for the response, [PERSON_NAME]! I've created a maintenance ticket for t…" at bounding box center [385, 106] width 250 height 26
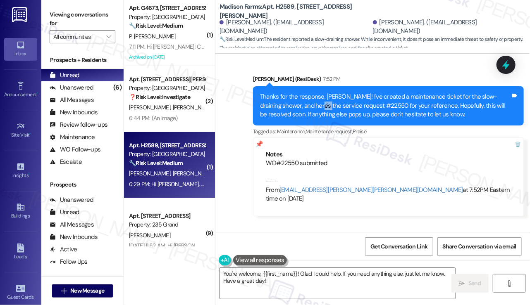
click at [311, 98] on div "Thanks for the response, [PERSON_NAME]! I've created a maintenance ticket for t…" at bounding box center [385, 106] width 250 height 26
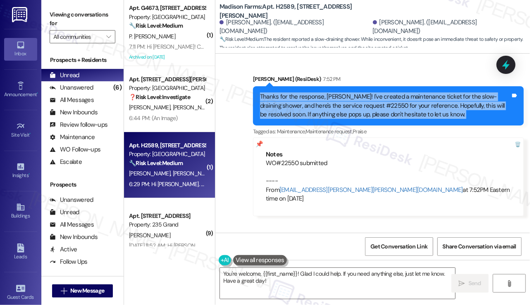
click at [311, 98] on div "Thanks for the response, [PERSON_NAME]! I've created a maintenance ticket for t…" at bounding box center [385, 106] width 250 height 26
click at [420, 93] on div "Thanks for the response, [PERSON_NAME]! I've created a maintenance ticket for t…" at bounding box center [385, 106] width 250 height 26
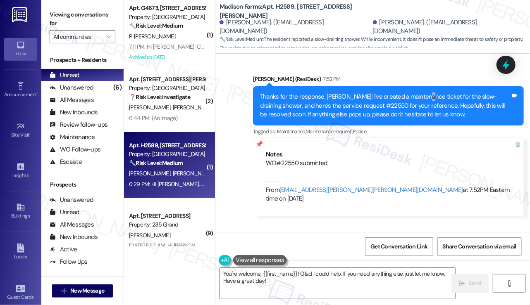
click at [420, 93] on div "Thanks for the response, [PERSON_NAME]! I've created a maintenance ticket for t…" at bounding box center [385, 106] width 250 height 26
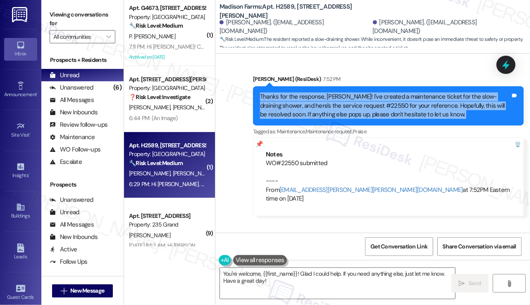
click at [420, 93] on div "Thanks for the response, [PERSON_NAME]! I've created a maintenance ticket for t…" at bounding box center [385, 106] width 250 height 26
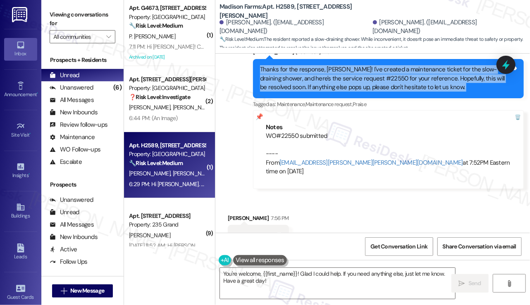
scroll to position [1361, 0]
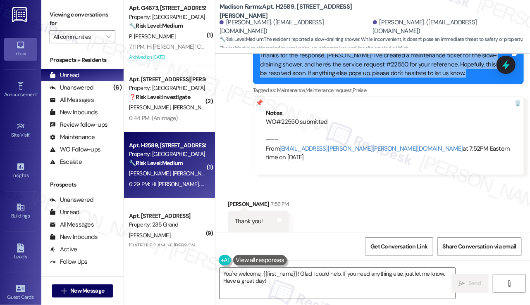
click at [294, 276] on textarea "You're welcome, {{first_name}}! Glad I could help. If you need anything else, j…" at bounding box center [337, 283] width 235 height 31
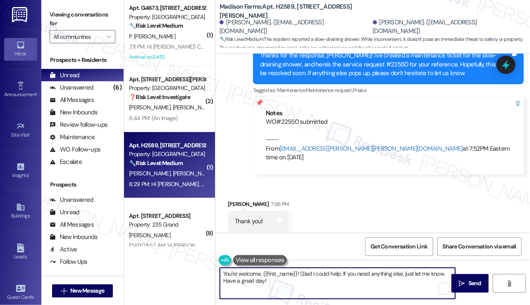
click at [294, 276] on textarea "You're welcome, {{first_name}}! Glad I could help. If you need anything else, j…" at bounding box center [337, 283] width 235 height 31
click at [276, 279] on textarea "You're welcome, {{first_name}}! Glad I could help. If you need anything else, j…" at bounding box center [337, 283] width 235 height 31
drag, startPoint x: 276, startPoint y: 279, endPoint x: 302, endPoint y: 270, distance: 27.4
click at [302, 270] on textarea "You're welcome, {{first_name}}! Glad I could help. If you need anything else, j…" at bounding box center [337, 283] width 235 height 31
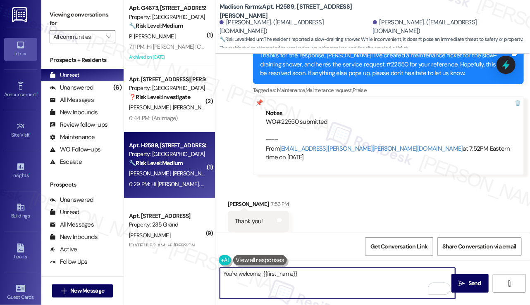
click at [241, 200] on div "Alexandra Narvaez 7:56 PM" at bounding box center [258, 206] width 61 height 12
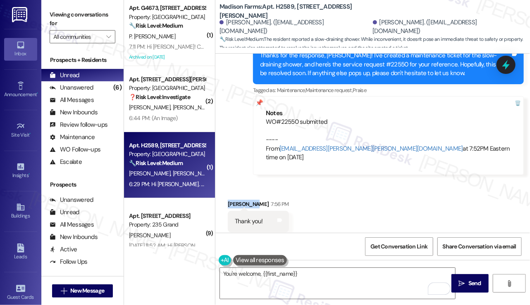
copy div "[PERSON_NAME]"
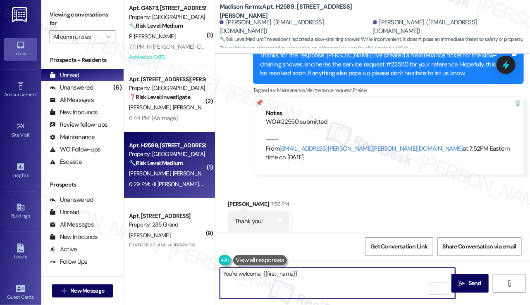
click at [294, 276] on textarea "You're welcome, {{first_name}}" at bounding box center [337, 283] width 235 height 31
drag, startPoint x: 313, startPoint y: 270, endPoint x: 258, endPoint y: 272, distance: 55.4
click at [260, 272] on textarea "You're welcome, {{first_name}}" at bounding box center [337, 283] width 235 height 31
paste textarea "[PERSON_NAME]"
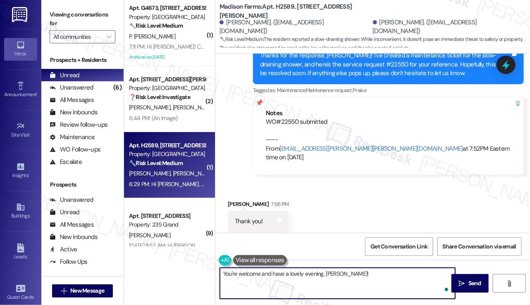
type textarea "You're welcome and have a lovely evening, Alexandra!"
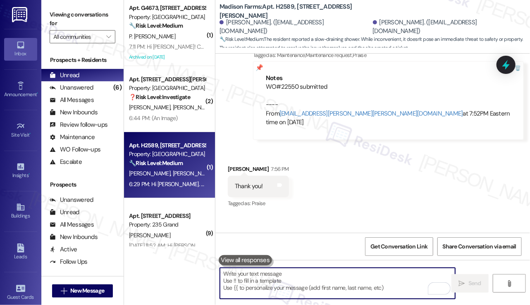
scroll to position [1418, 0]
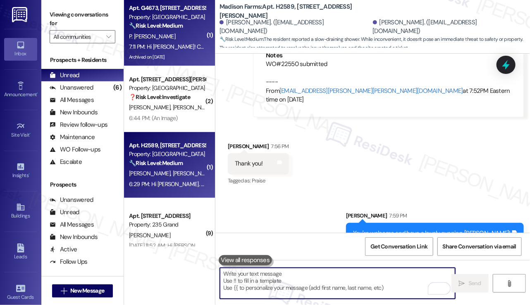
click at [165, 31] on div "Apt. G4673, 4883 Riley Road Property: Madison Farms 🔧 Risk Level: Medium The re…" at bounding box center [167, 17] width 78 height 28
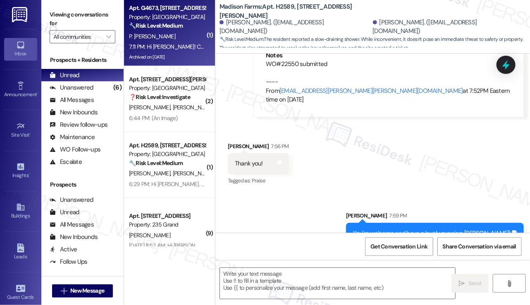
type textarea "Fetching suggested responses. Please feel free to read through the conversation…"
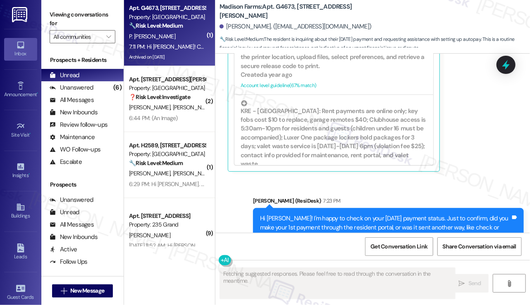
scroll to position [2020, 0]
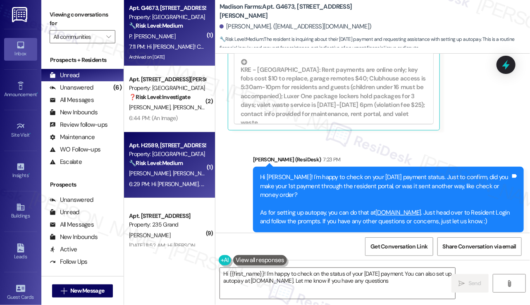
type textarea "Hi {{first_name}}! I'm happy to check on the status of your September 1st payme…"
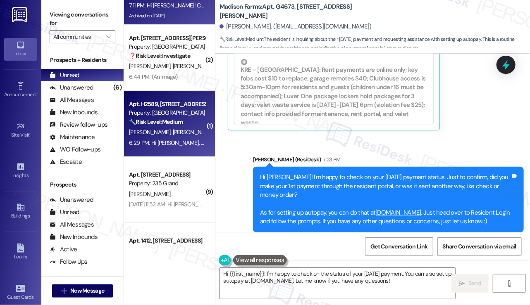
click at [185, 156] on div "Apt. H2589, 4883 Riley Road Property: Madison Farms 🔧 Risk Level: Medium The re…" at bounding box center [169, 124] width 91 height 66
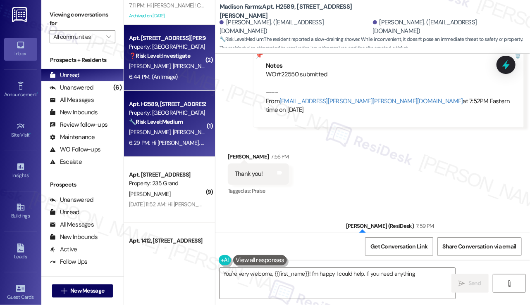
scroll to position [1389, 0]
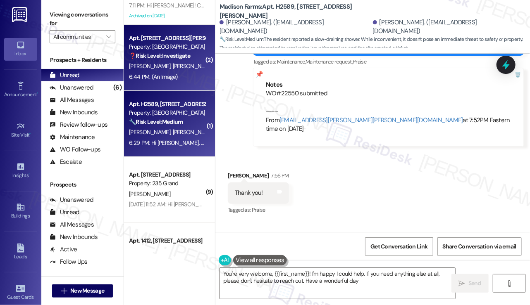
type textarea "You're very welcome, {{first_name}}! I'm happy I could help. If you need anythi…"
click at [173, 70] on span "[PERSON_NAME]" at bounding box center [193, 65] width 41 height 7
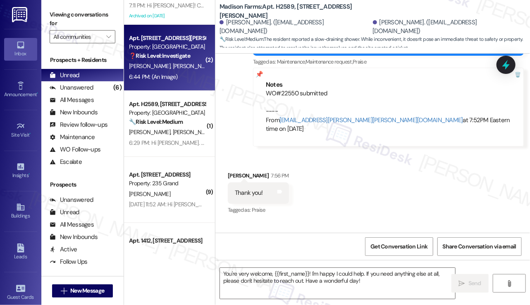
type textarea "Fetching suggested responses. Please feel free to read through the conversation…"
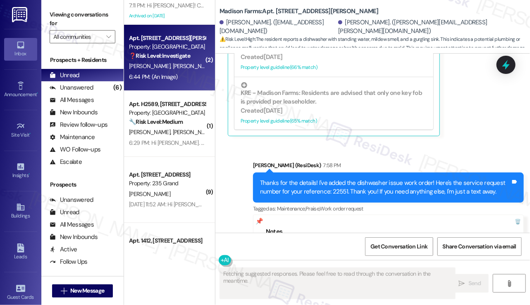
scroll to position [2806, 0]
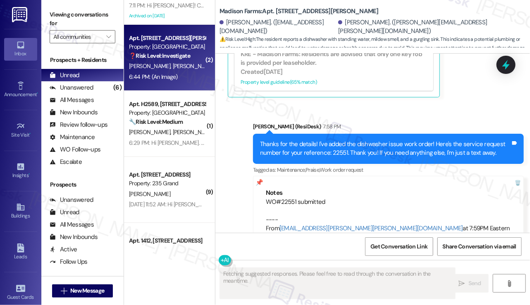
click at [336, 140] on div "Thanks for the details! I've added the dishwasher issue work order! Here's the …" at bounding box center [385, 149] width 250 height 18
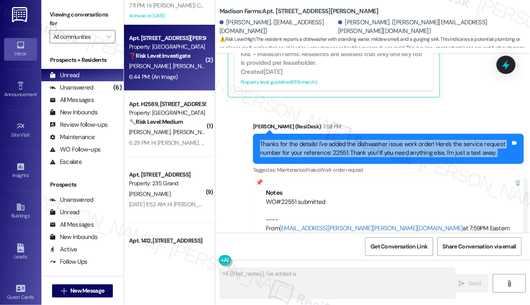
click at [336, 140] on div "Thanks for the details! I've added the dishwasher issue work order! Here's the …" at bounding box center [385, 149] width 250 height 18
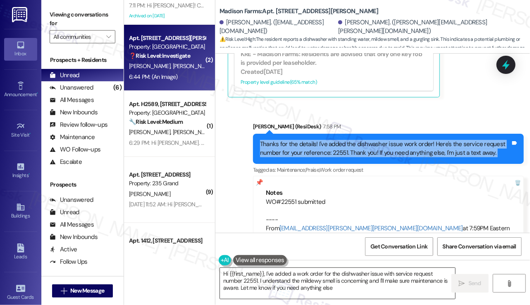
type textarea "Hi {{first_name}}, I've added a work order for the dishwasher issue with servic…"
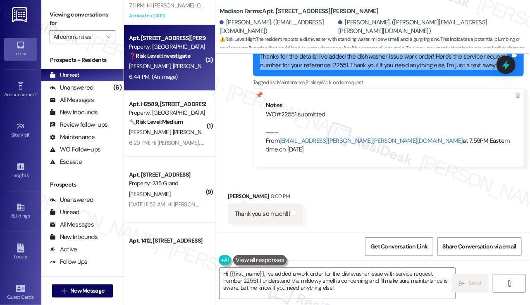
scroll to position [2930, 0]
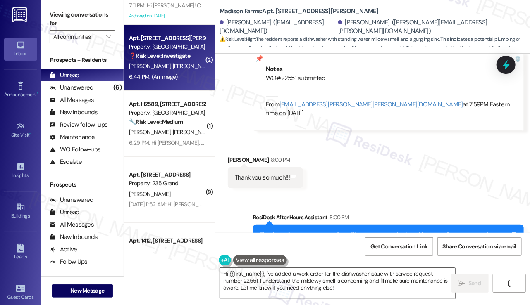
click at [284, 273] on textarea "Hi {{first_name}}, I've added a work order for the dishwasher issue with servic…" at bounding box center [337, 283] width 235 height 31
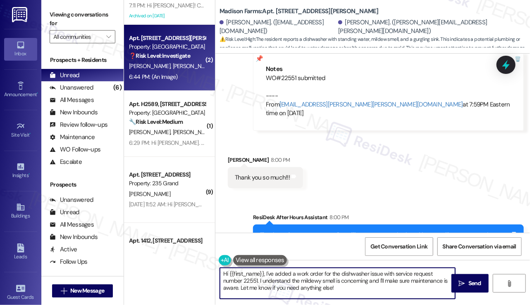
click at [284, 274] on textarea "Hi {{first_name}}, I've added a work order for the dishwasher issue with servic…" at bounding box center [337, 283] width 235 height 31
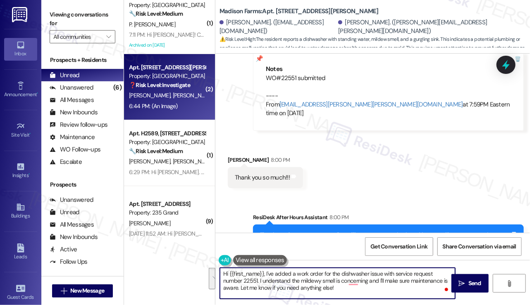
scroll to position [0, 0]
